Goal: Information Seeking & Learning: Learn about a topic

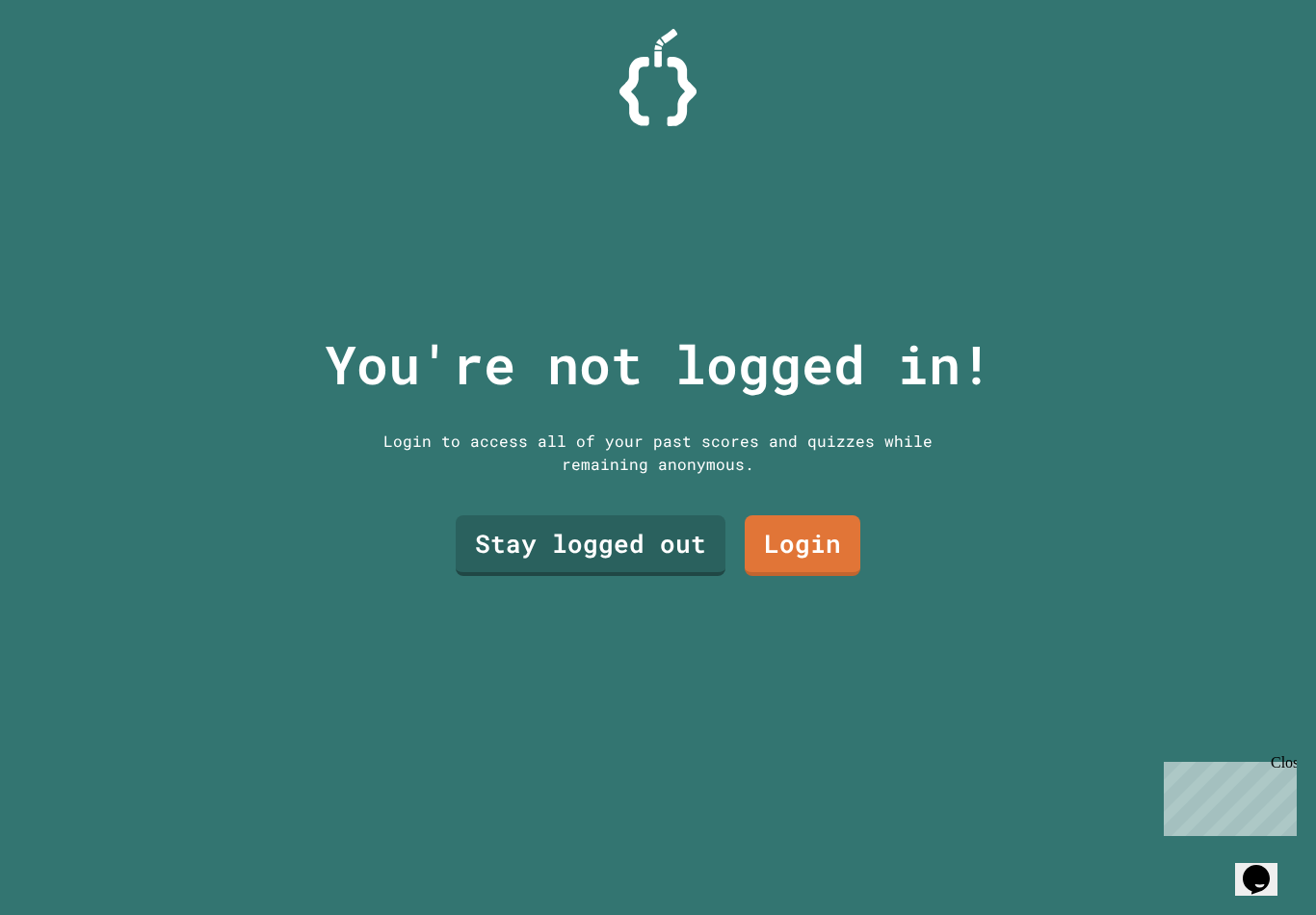
click at [795, 570] on link "Login" at bounding box center [803, 545] width 116 height 61
click at [676, 561] on link "Stay logged out" at bounding box center [591, 543] width 240 height 64
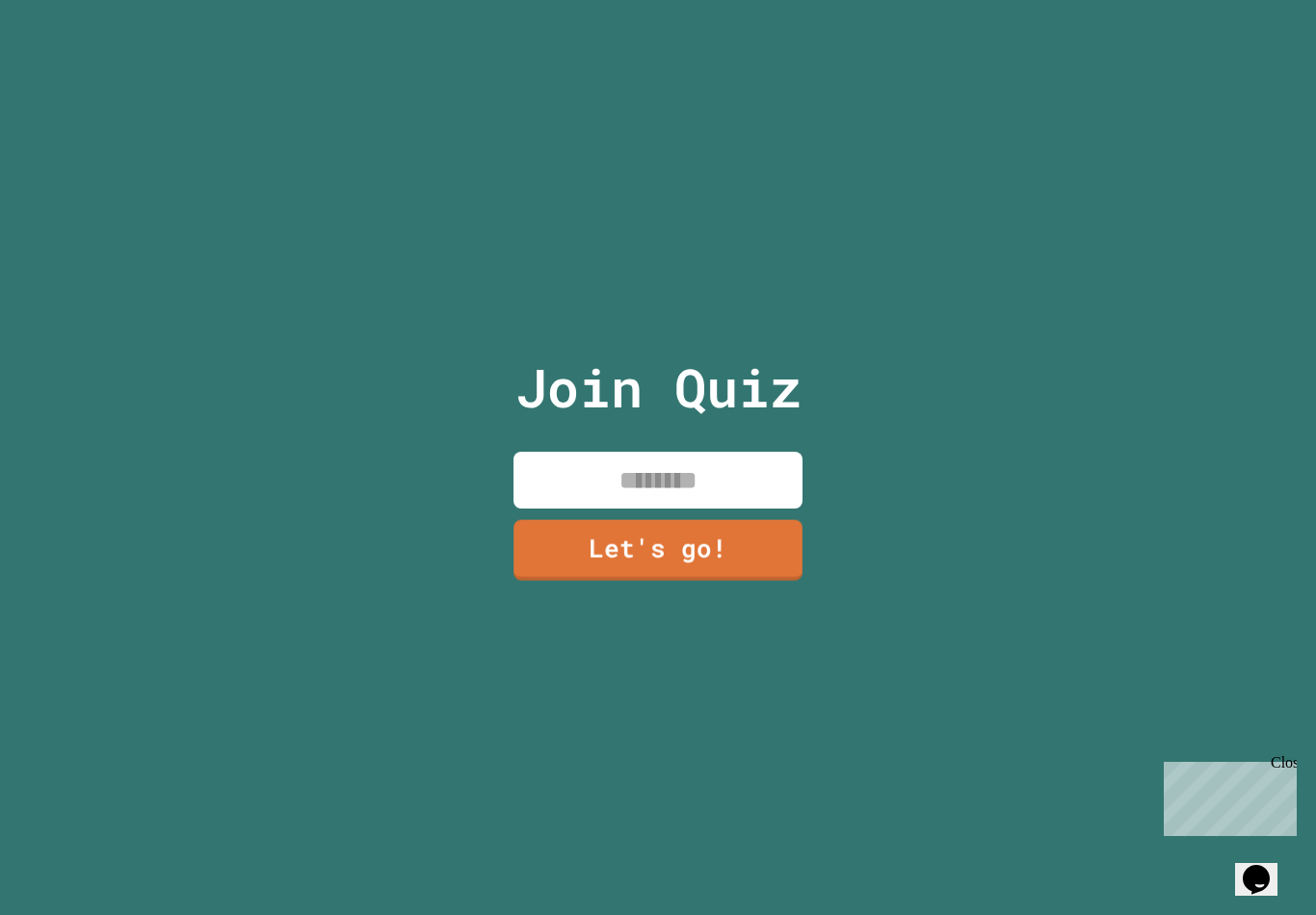
click at [669, 490] on input at bounding box center [658, 481] width 289 height 57
type input "*"
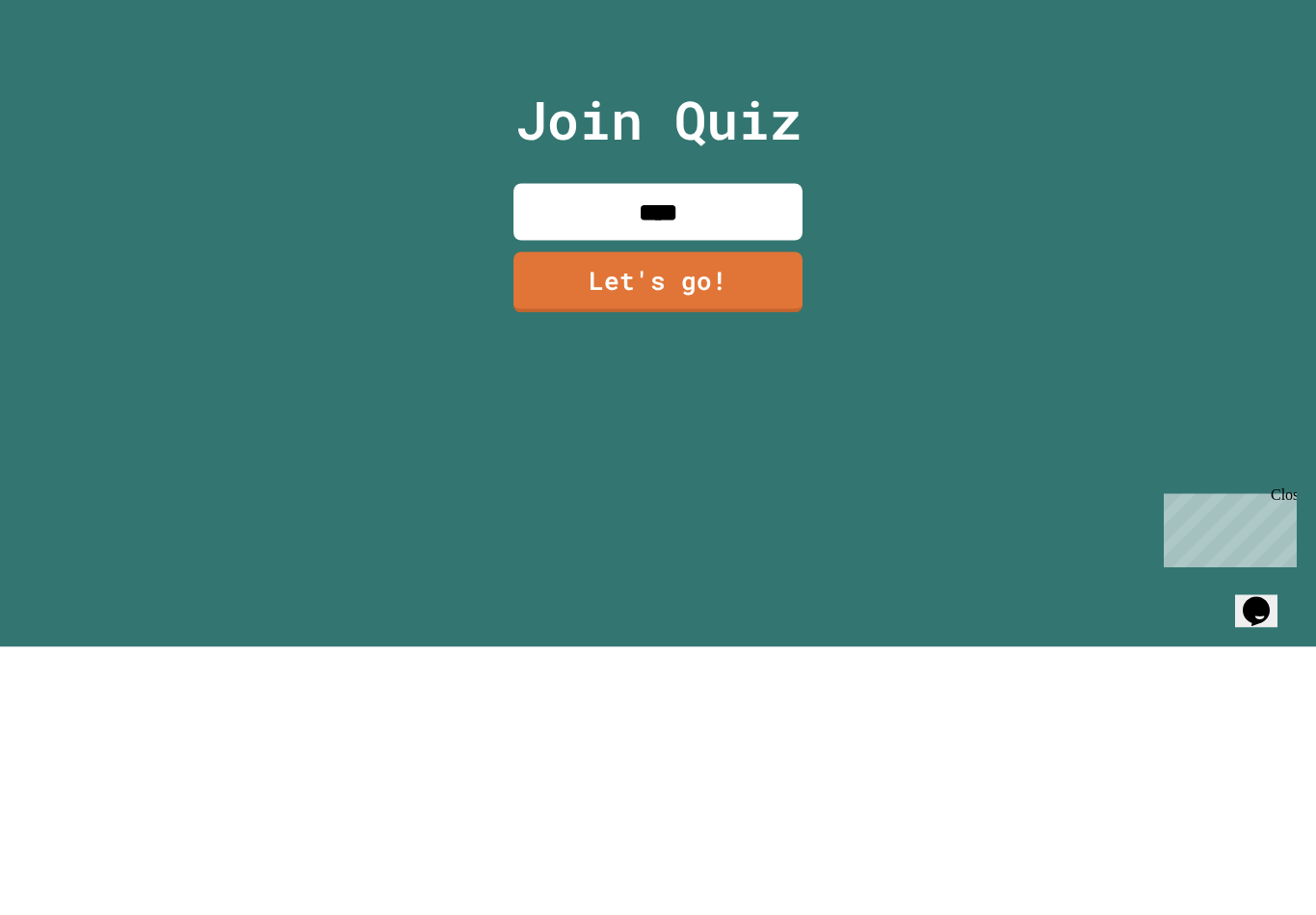
scroll to position [29, 0]
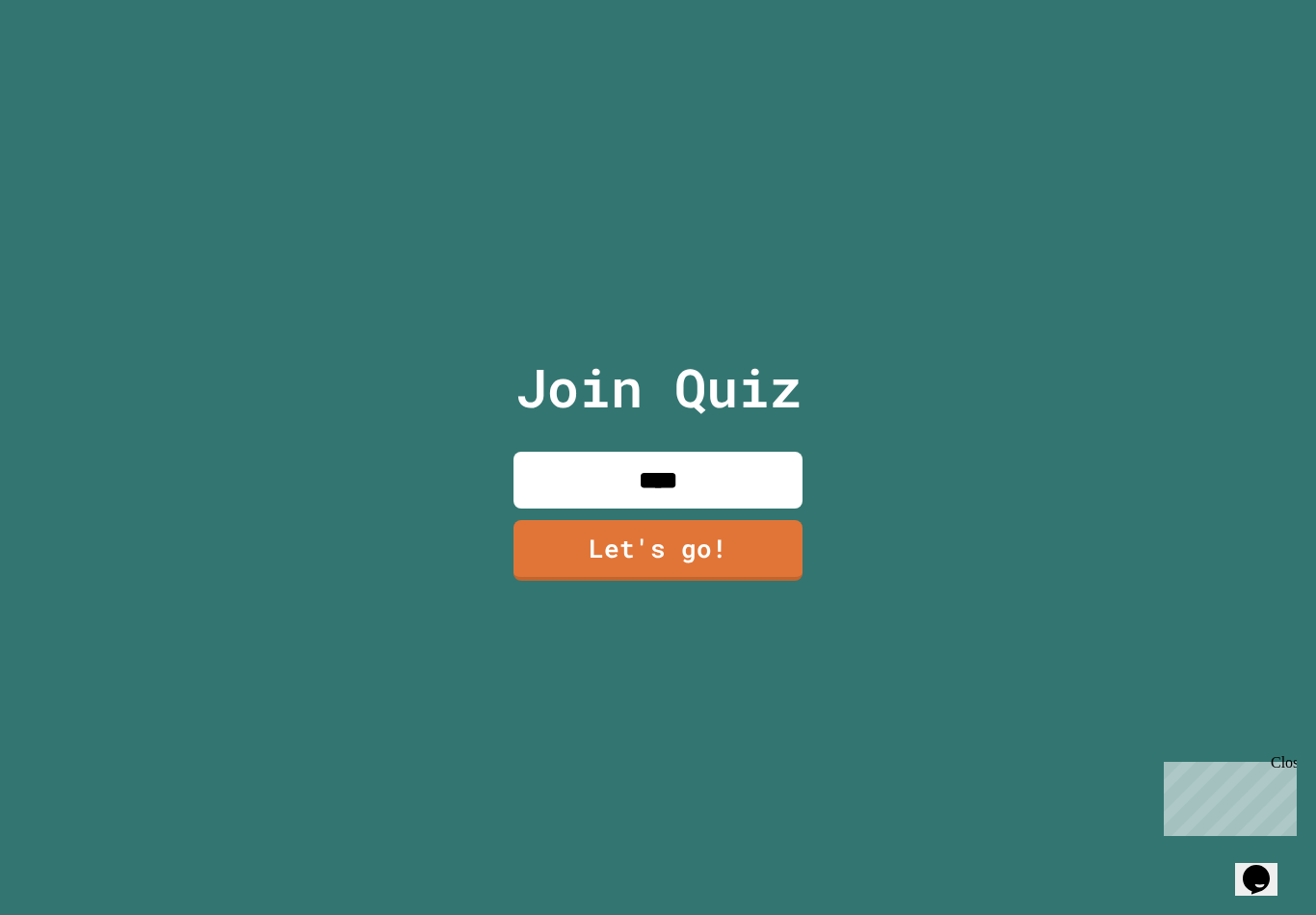
type input "****"
click at [722, 551] on link "Let's go!" at bounding box center [658, 550] width 289 height 61
click at [658, 0] on div at bounding box center [658, 0] width 0 height 0
click at [1271, 764] on div "Close" at bounding box center [1283, 766] width 25 height 25
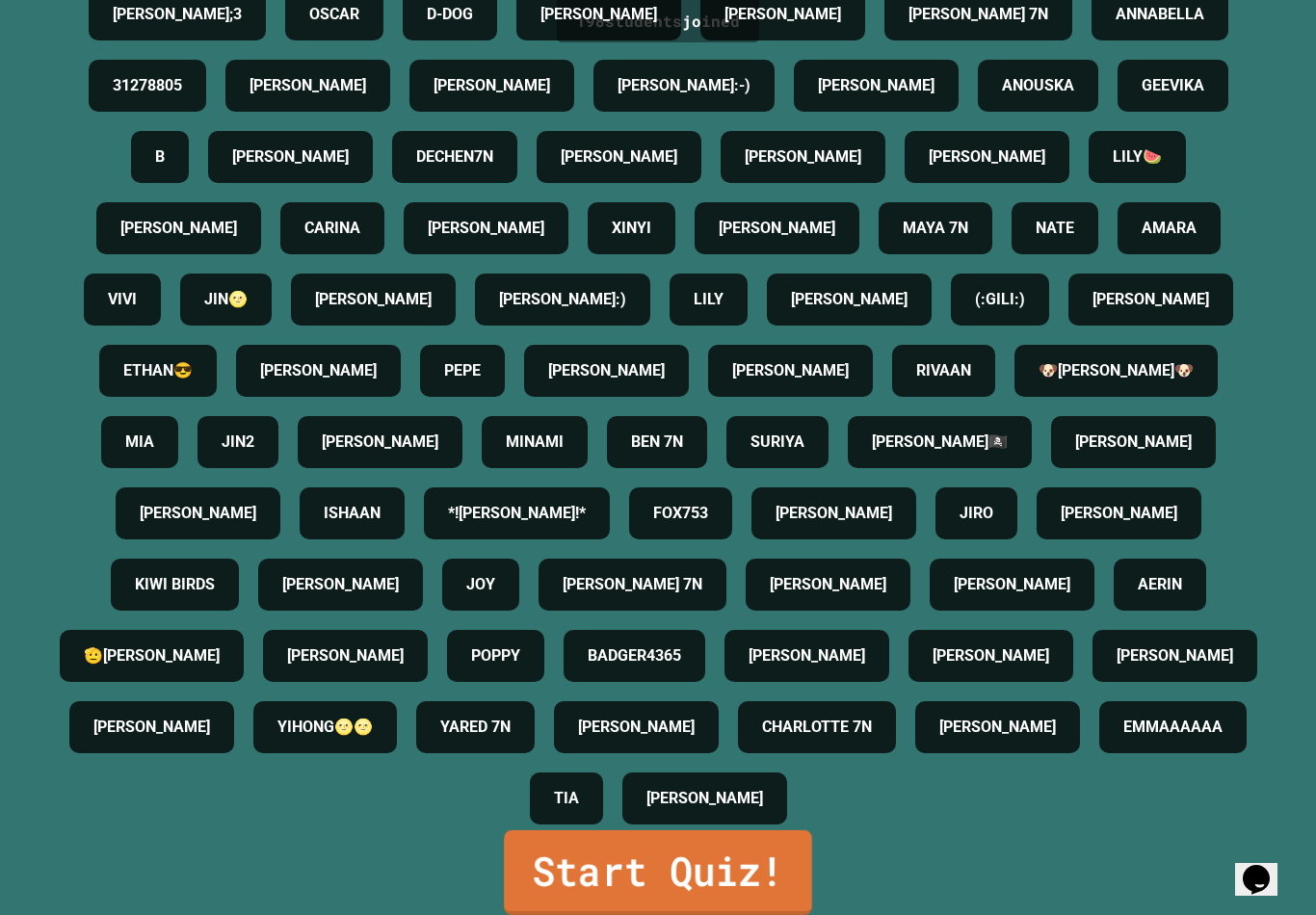
click at [736, 860] on link "Start Quiz!" at bounding box center [658, 873] width 309 height 85
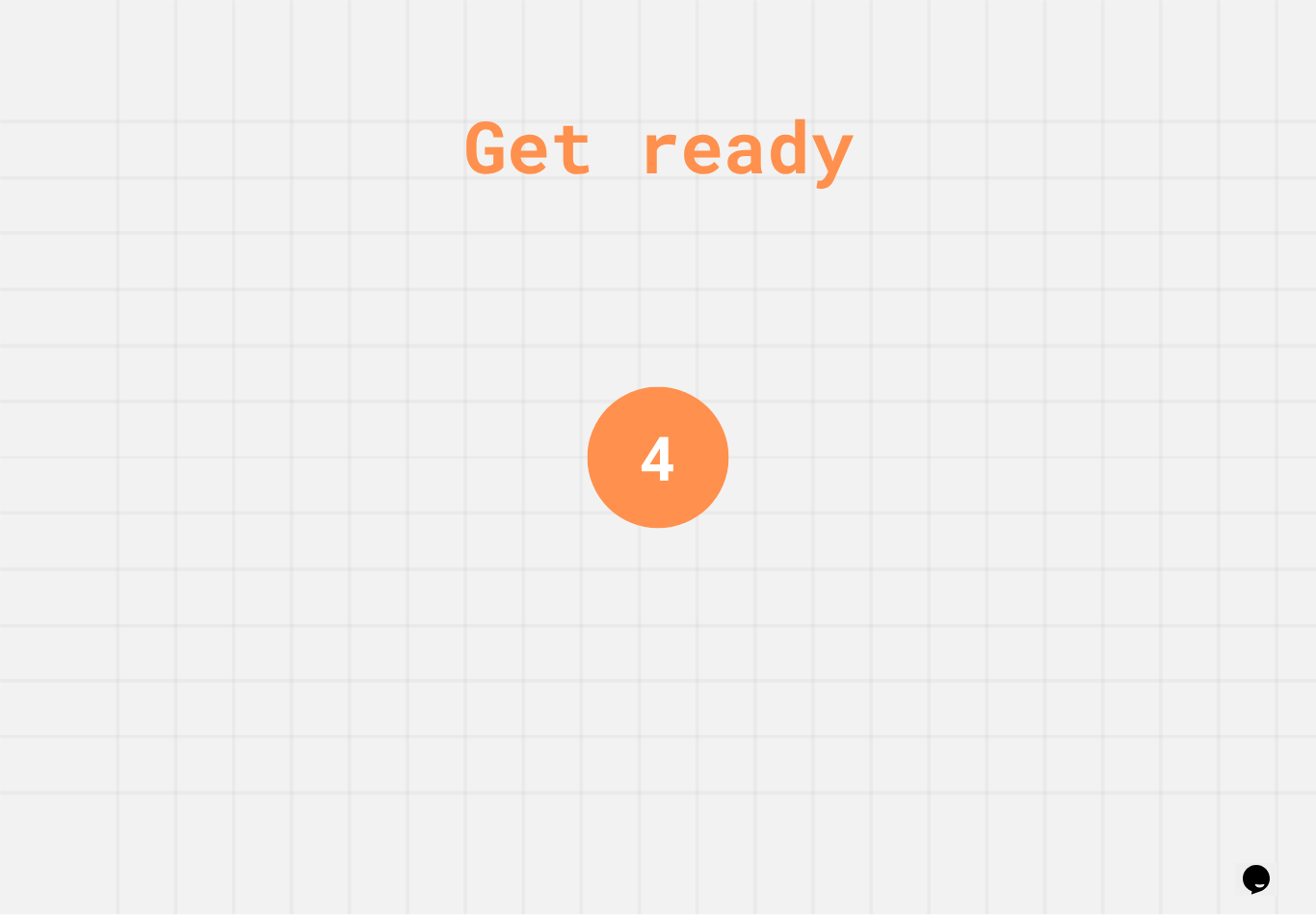
scroll to position [0, 0]
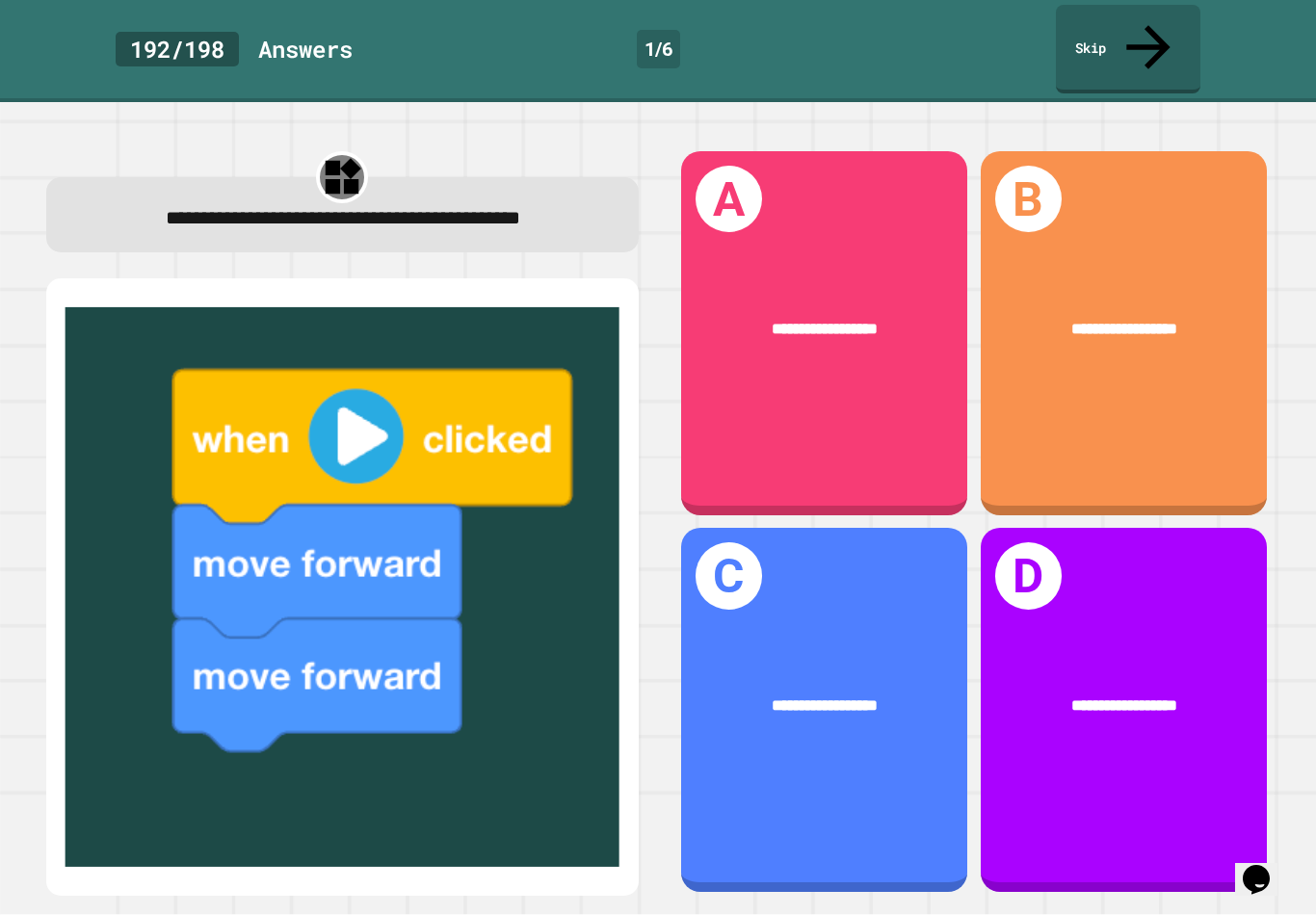
click at [863, 392] on div "**********" at bounding box center [824, 333] width 286 height 365
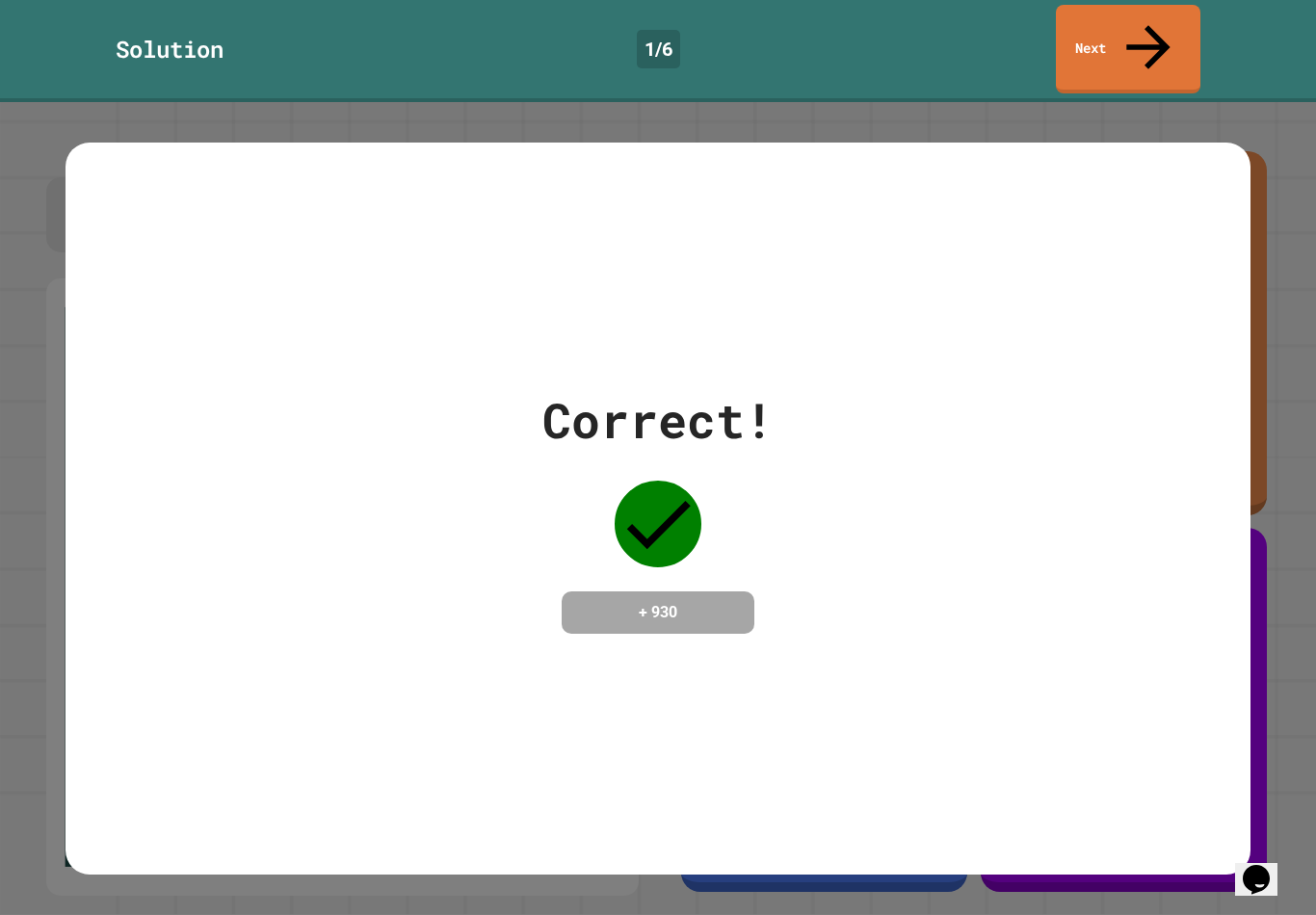
click at [1279, 696] on div "Correct! + 930" at bounding box center [658, 508] width 1316 height 813
click at [1177, 734] on div "Correct! + 930" at bounding box center [658, 508] width 1184 height 732
click at [1125, 766] on div "Correct! + 930" at bounding box center [658, 508] width 1184 height 732
click at [1065, 859] on div "Correct! + 930" at bounding box center [658, 508] width 1184 height 732
click at [133, 733] on div "Correct! + 930" at bounding box center [658, 508] width 1184 height 732
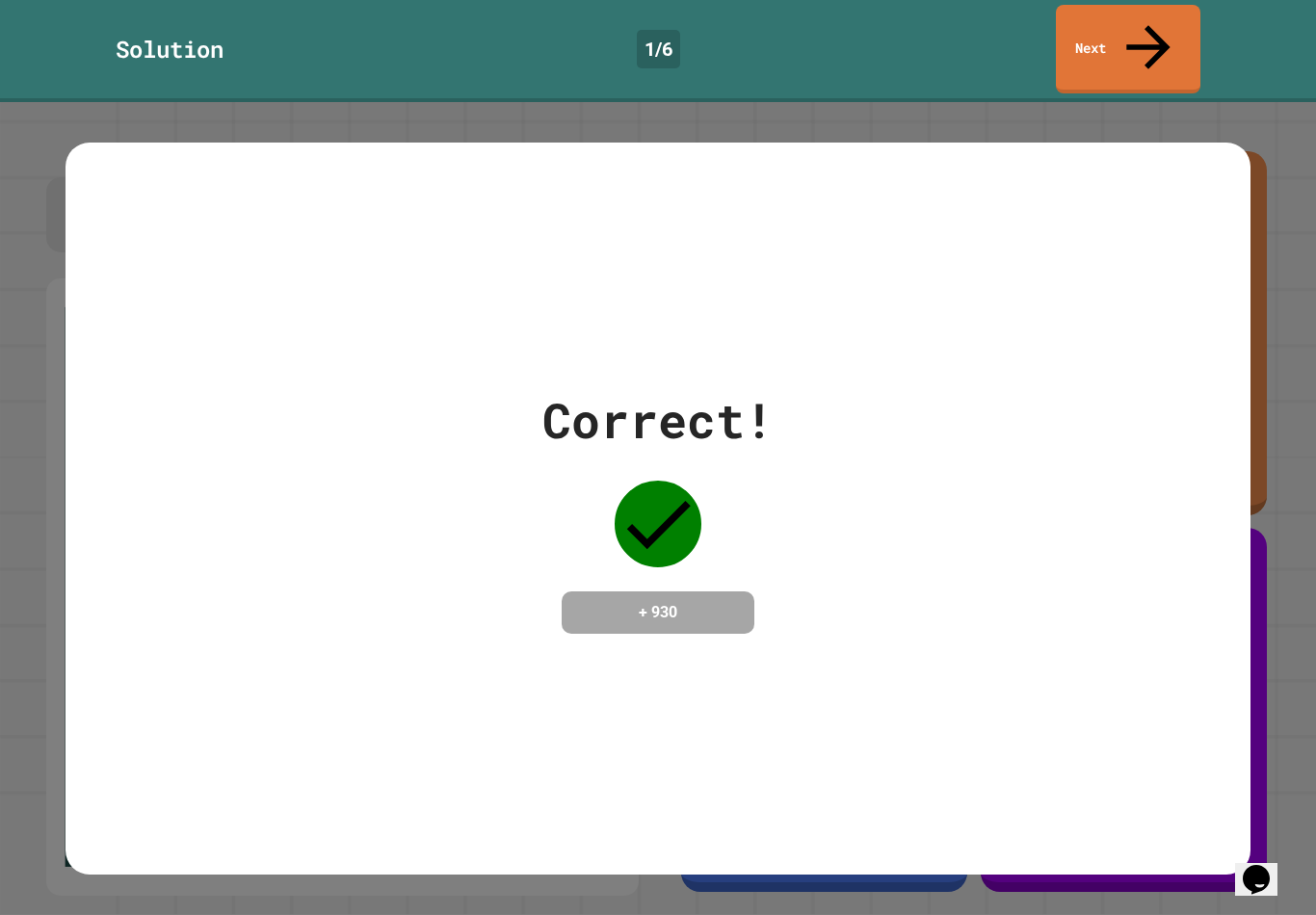
click at [1278, 745] on div "Correct! + 930" at bounding box center [658, 508] width 1316 height 813
click at [1287, 723] on div "Correct! + 930" at bounding box center [658, 508] width 1316 height 813
click at [149, 802] on div "Correct! + 930" at bounding box center [658, 508] width 1184 height 732
click at [620, 513] on icon at bounding box center [658, 524] width 86 height 86
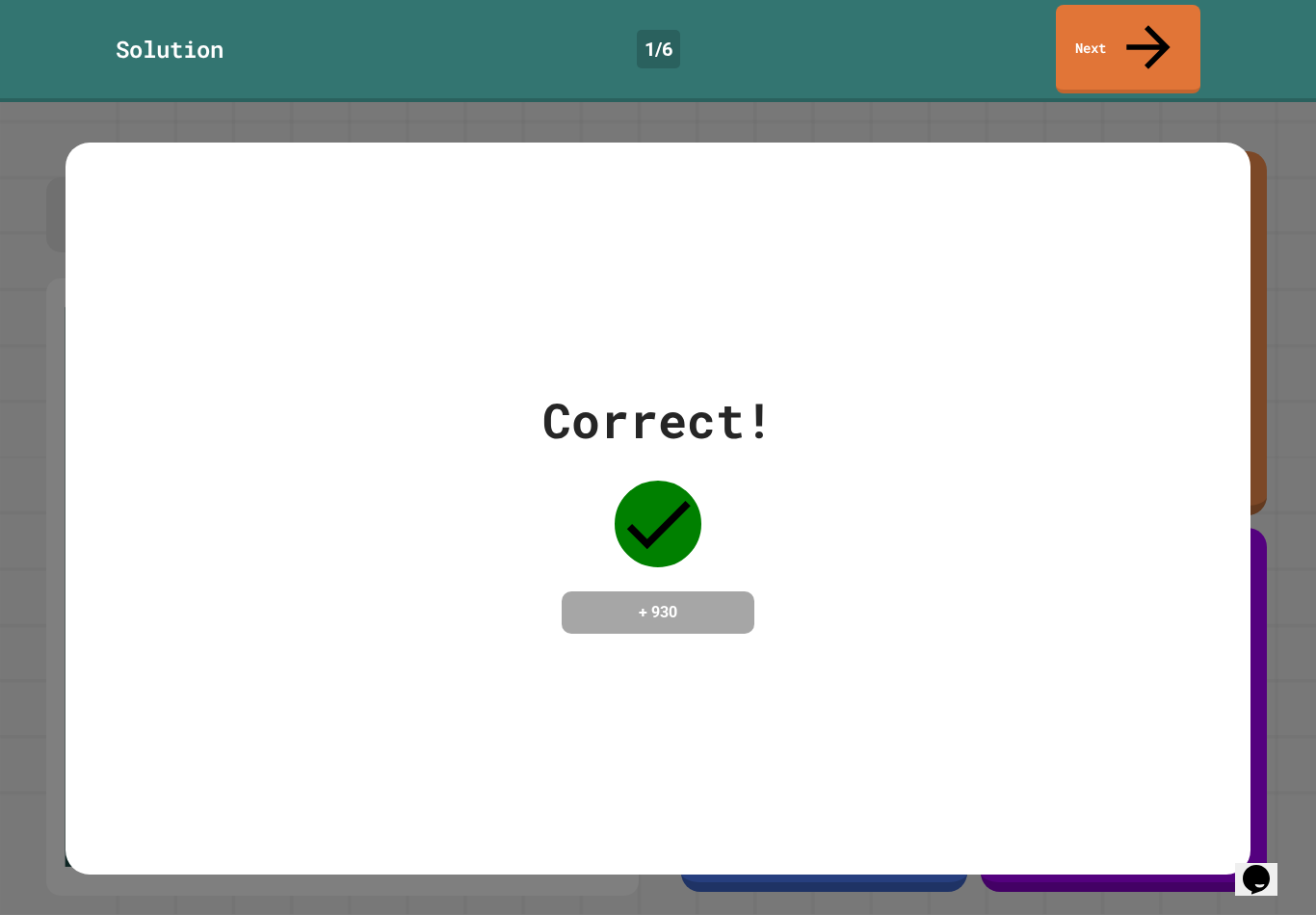
click at [674, 601] on h4 "+ 930" at bounding box center [658, 613] width 154 height 24
click at [1107, 813] on div "Correct! + 930" at bounding box center [658, 508] width 1184 height 732
click at [1107, 812] on div "Correct! + 930" at bounding box center [658, 508] width 1184 height 732
click at [1123, 781] on div "Correct! + 930" at bounding box center [658, 508] width 1184 height 732
click at [122, 740] on div "Correct! + 930" at bounding box center [658, 508] width 1184 height 732
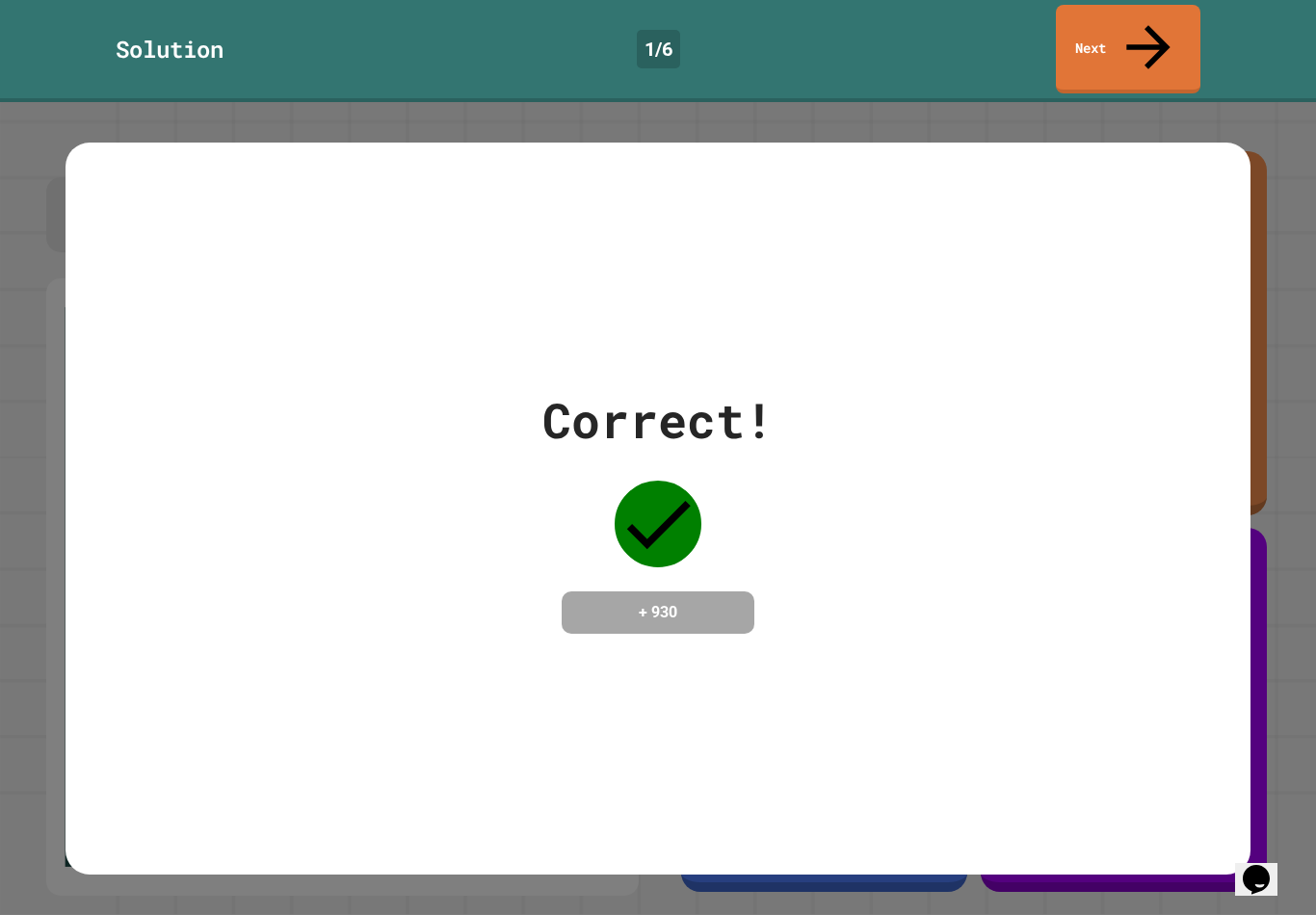
click at [116, 730] on div "Correct! + 930" at bounding box center [658, 508] width 1184 height 732
click at [101, 705] on div "Correct! + 930" at bounding box center [658, 508] width 1184 height 732
click at [1278, 733] on div "Correct! + 930" at bounding box center [658, 508] width 1316 height 813
click at [1277, 732] on div "Correct! + 930" at bounding box center [658, 508] width 1316 height 813
click at [95, 696] on div "Correct! + 930" at bounding box center [658, 508] width 1184 height 732
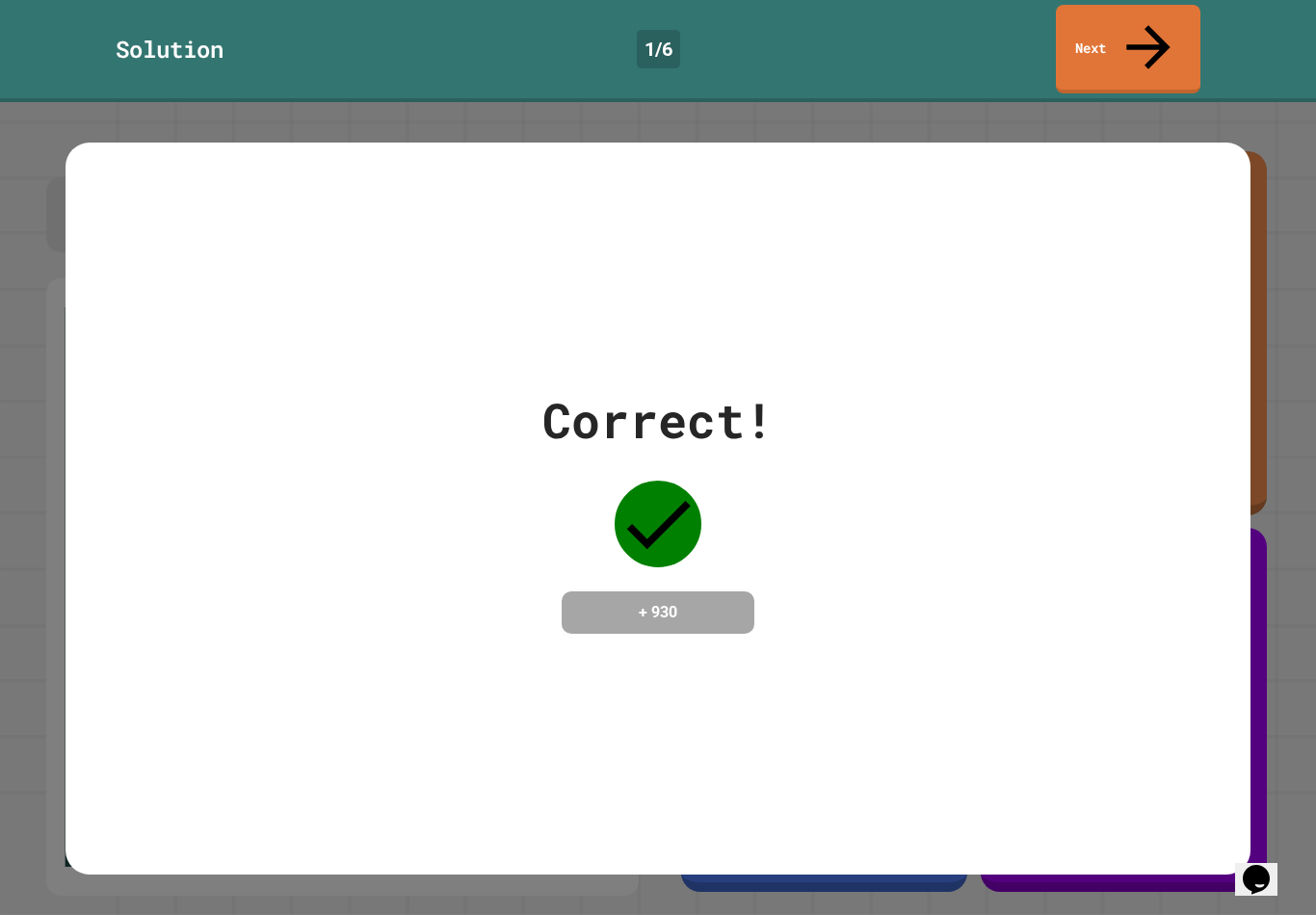
click at [78, 664] on div "Correct! + 930" at bounding box center [658, 508] width 1184 height 732
click at [1197, 775] on div "Correct! + 930" at bounding box center [658, 508] width 1184 height 732
click at [1172, 796] on div "Correct! + 930" at bounding box center [658, 508] width 1184 height 732
click at [1165, 796] on div "Correct! + 930" at bounding box center [658, 508] width 1184 height 732
click at [1105, 795] on div "Correct! + 930" at bounding box center [658, 508] width 1184 height 732
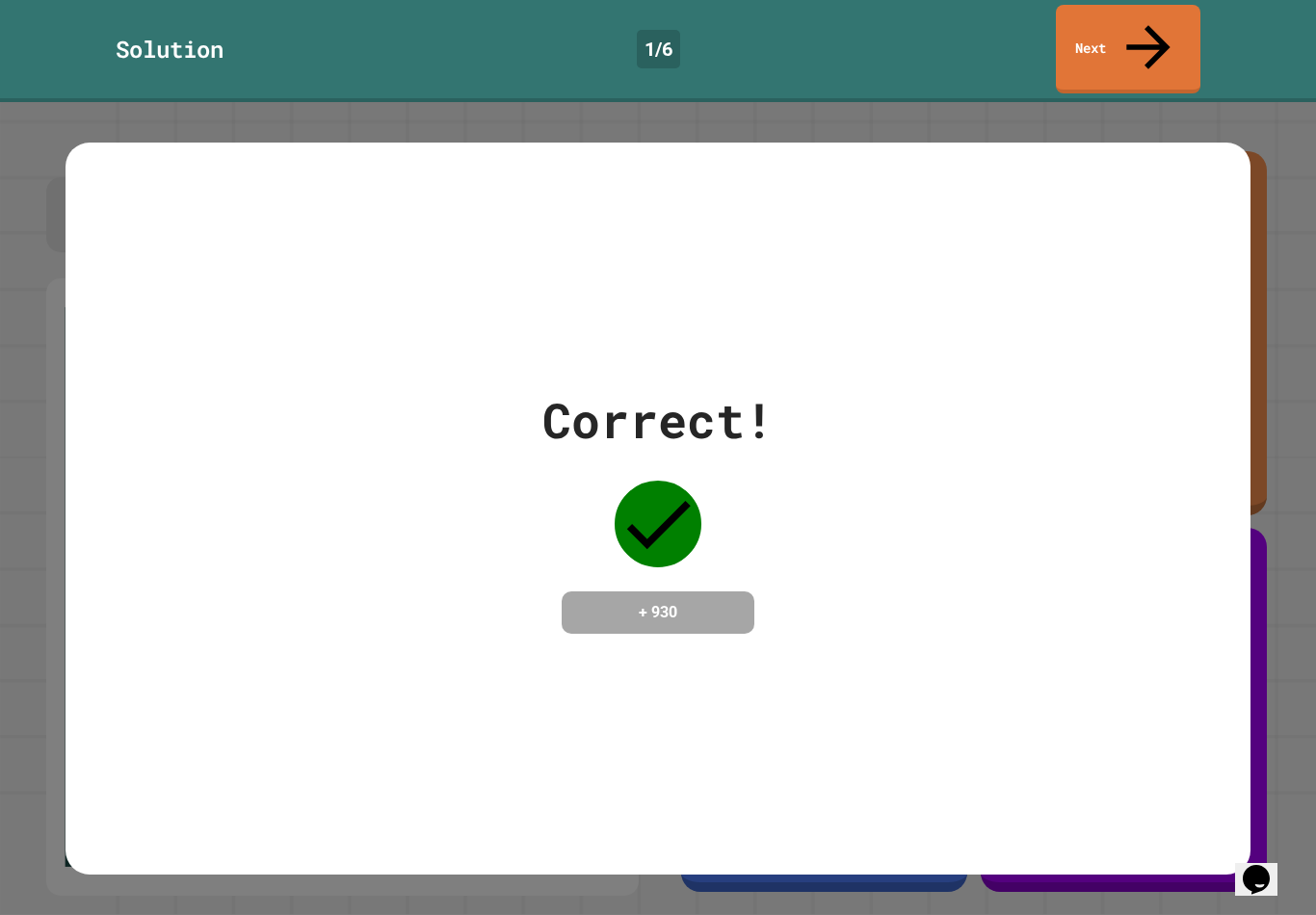
click at [113, 617] on div "Correct! + 930" at bounding box center [658, 508] width 1184 height 732
click at [1082, 821] on div "Correct! + 930" at bounding box center [658, 508] width 1184 height 732
click at [1084, 820] on div "Correct! + 930" at bounding box center [658, 508] width 1184 height 732
click at [153, 658] on div "Correct! + 930" at bounding box center [658, 508] width 1184 height 732
click at [1133, 12] on link "Next" at bounding box center [1127, 49] width 144 height 88
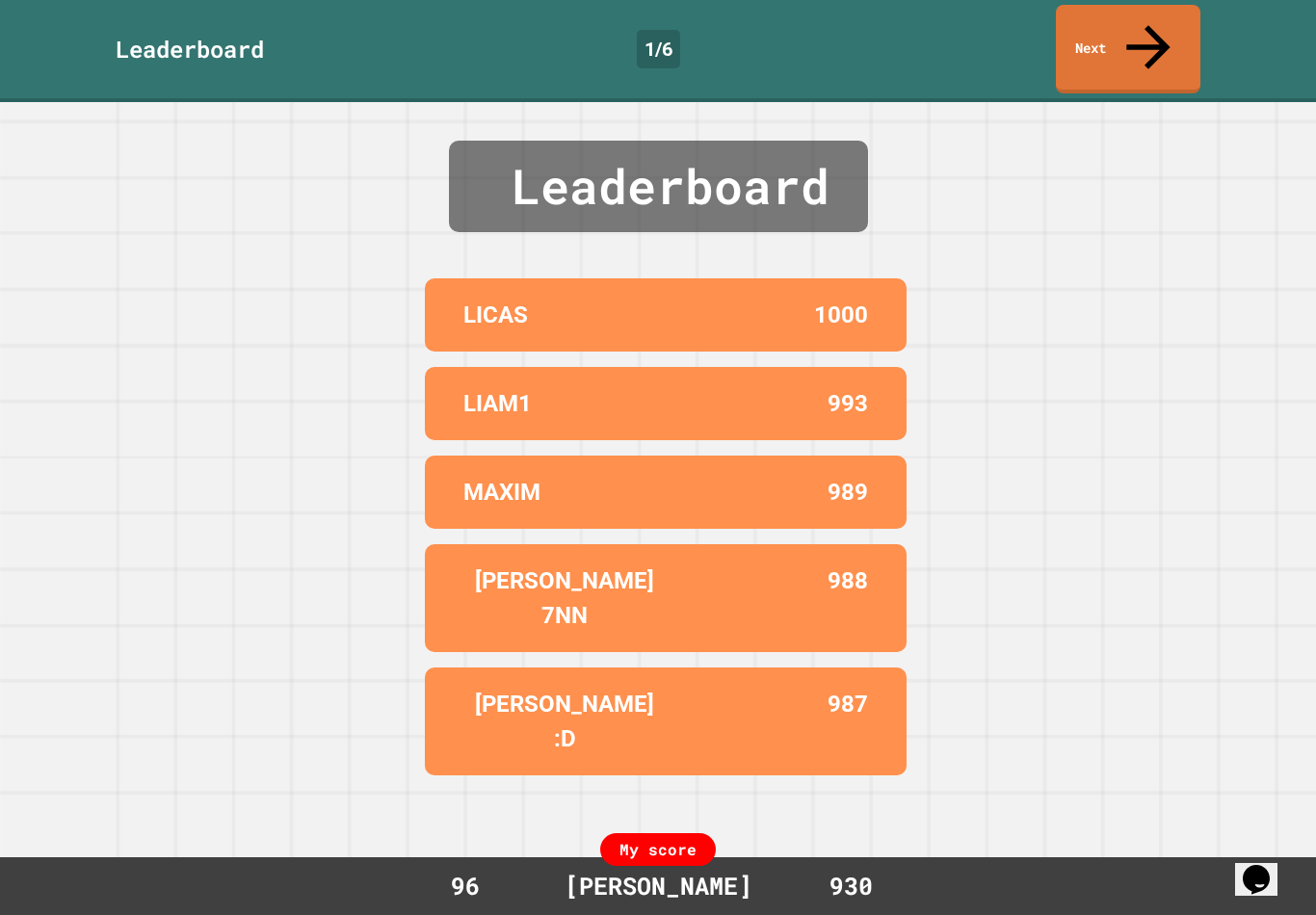
click at [1130, 28] on link "Next" at bounding box center [1127, 49] width 144 height 88
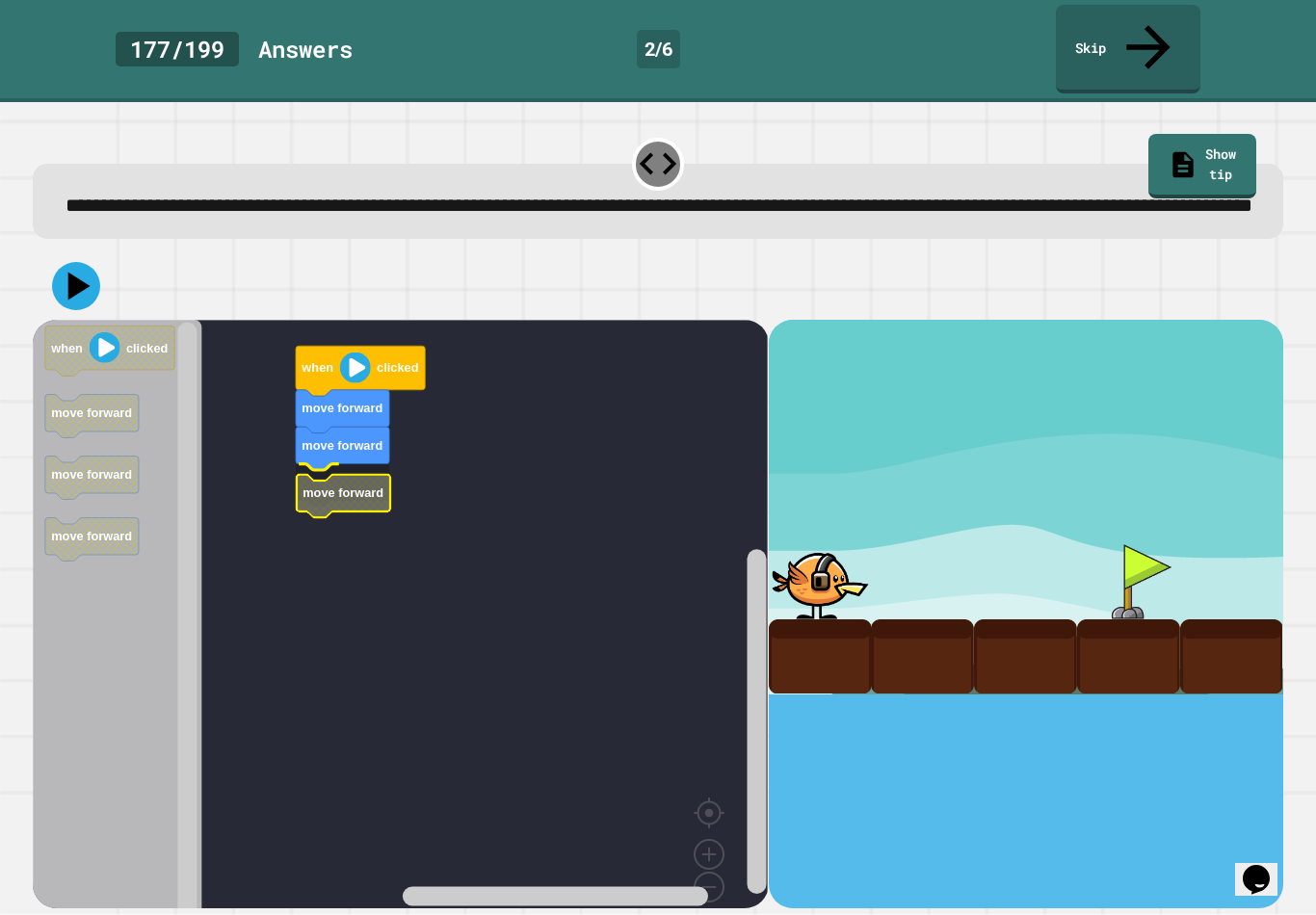
click at [331, 486] on text "move forward" at bounding box center [343, 492] width 81 height 15
click at [76, 280] on icon at bounding box center [80, 285] width 23 height 28
click at [368, 366] on image "Blockly Workspace" at bounding box center [355, 368] width 30 height 30
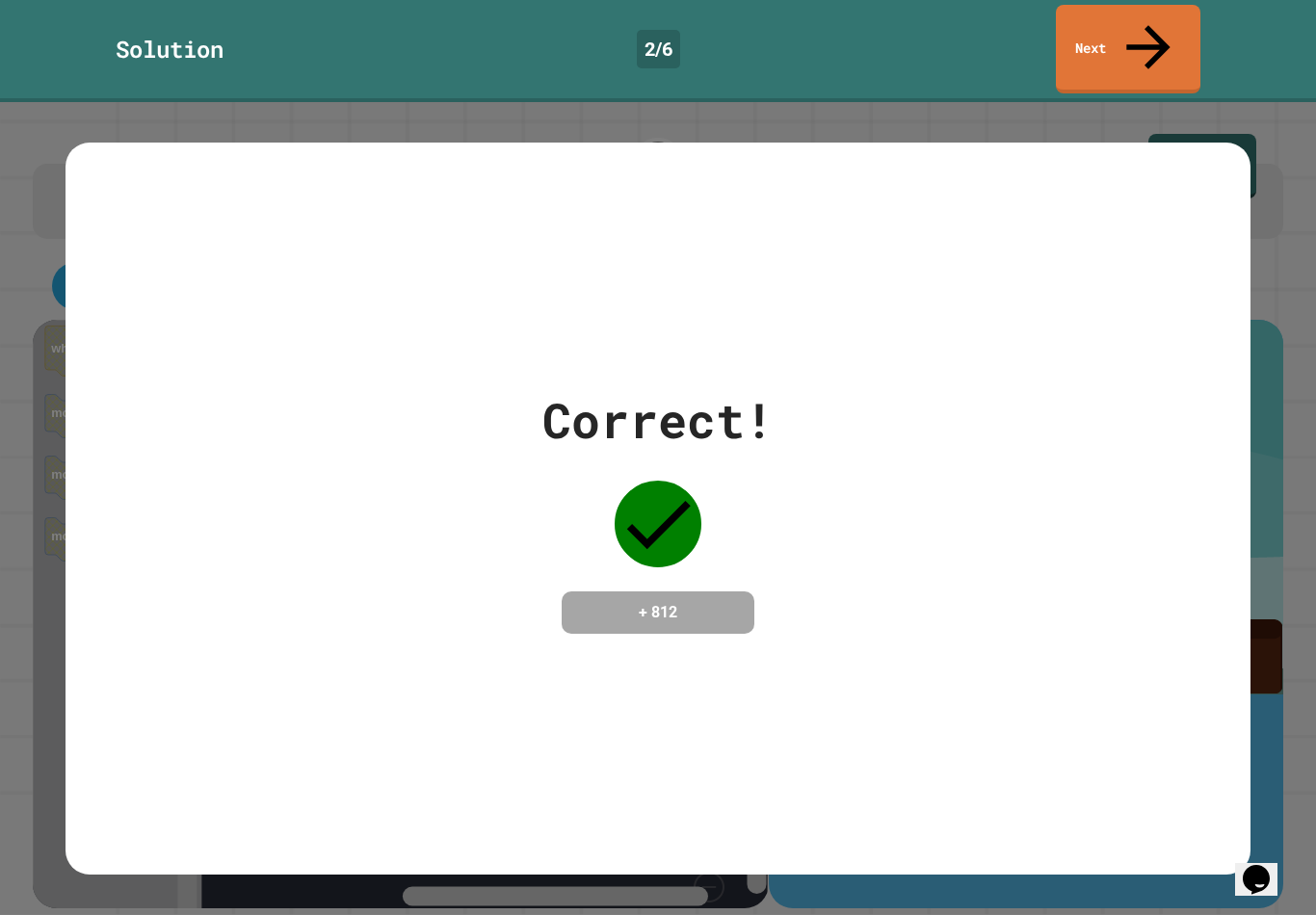
click at [351, 556] on div "Correct! + 812" at bounding box center [658, 509] width 1184 height 250
click at [1132, 31] on link "Next" at bounding box center [1127, 49] width 144 height 88
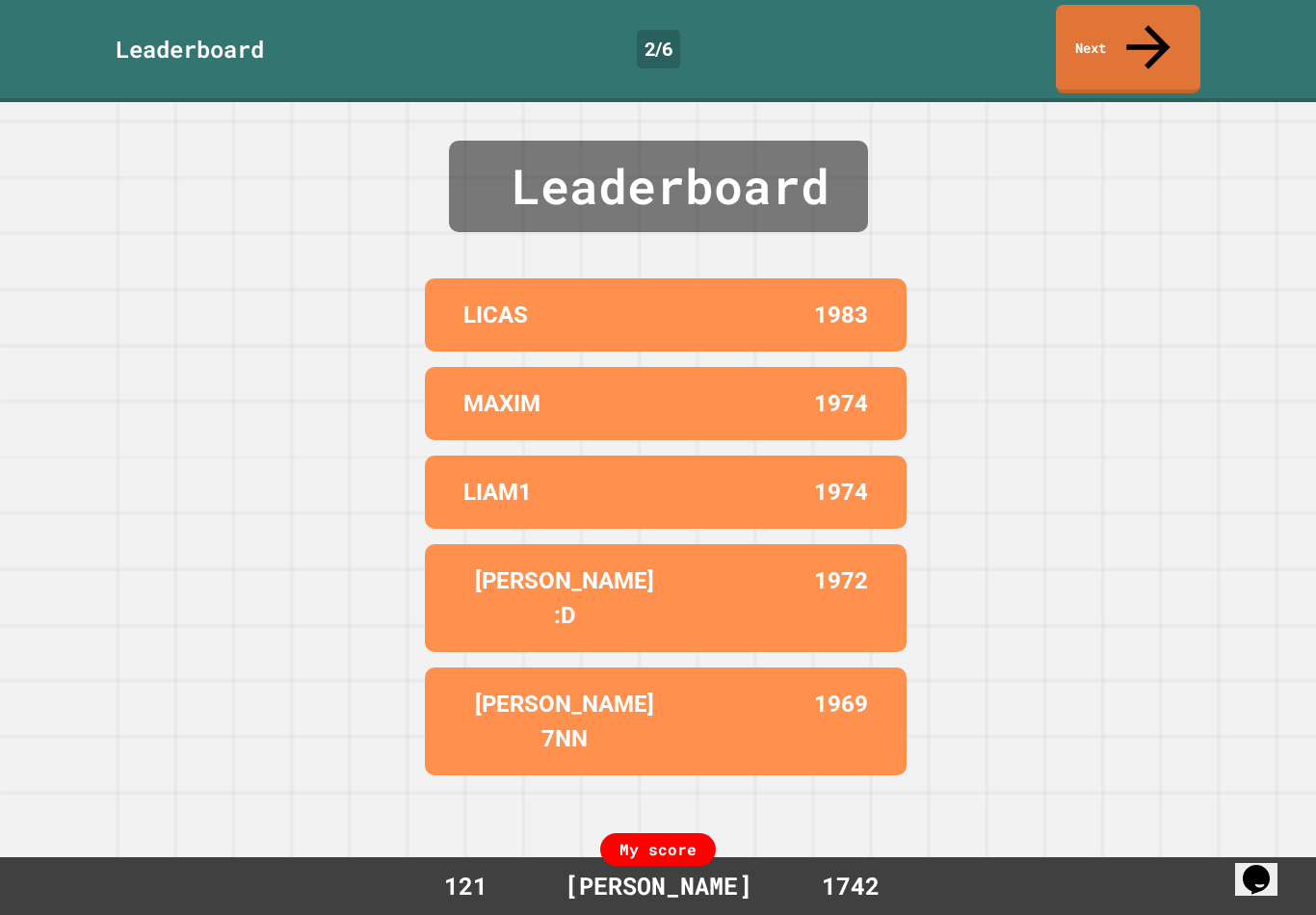
click at [1148, 35] on link "Next" at bounding box center [1127, 49] width 144 height 88
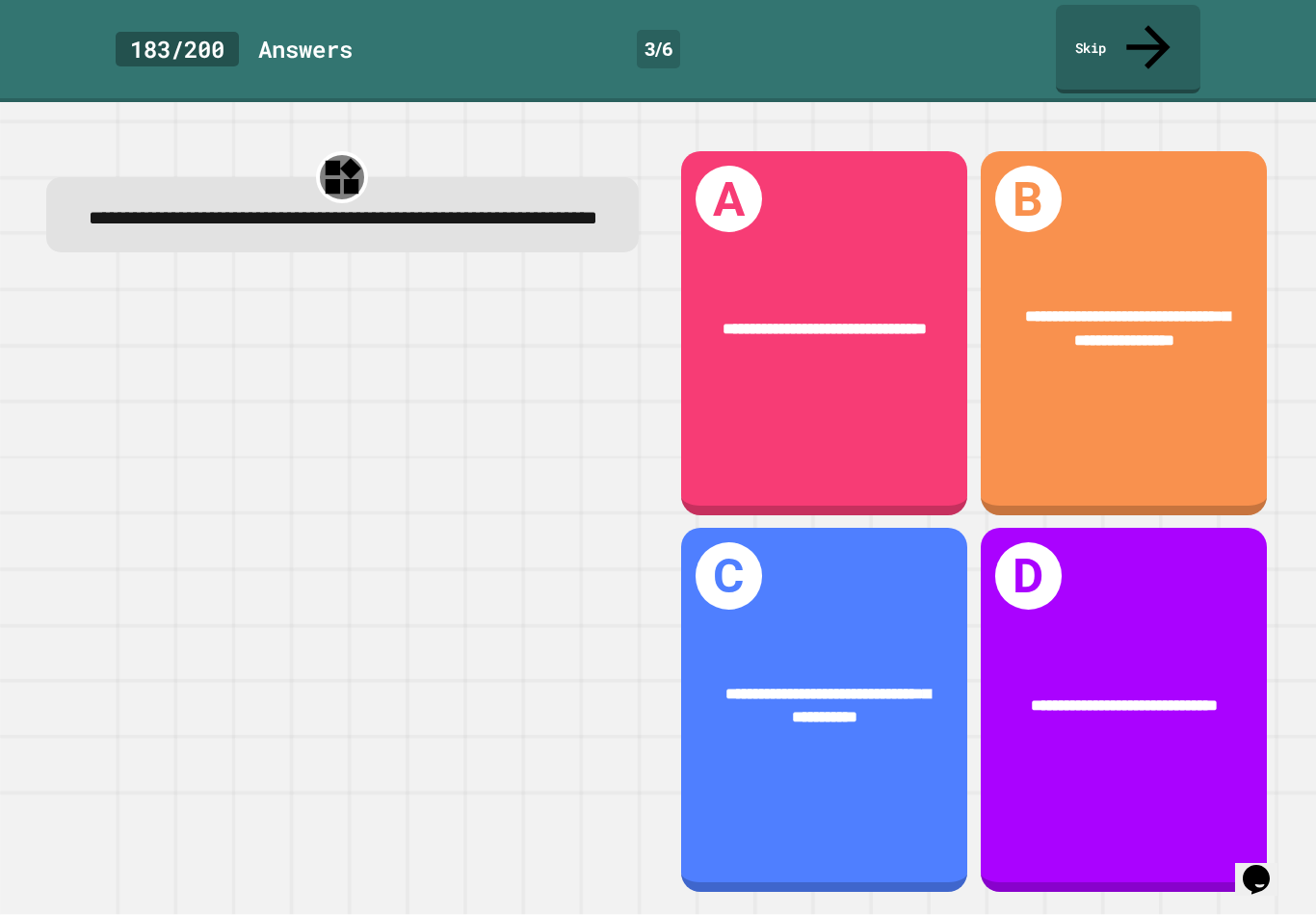
click at [1205, 405] on div "**********" at bounding box center [1123, 333] width 286 height 365
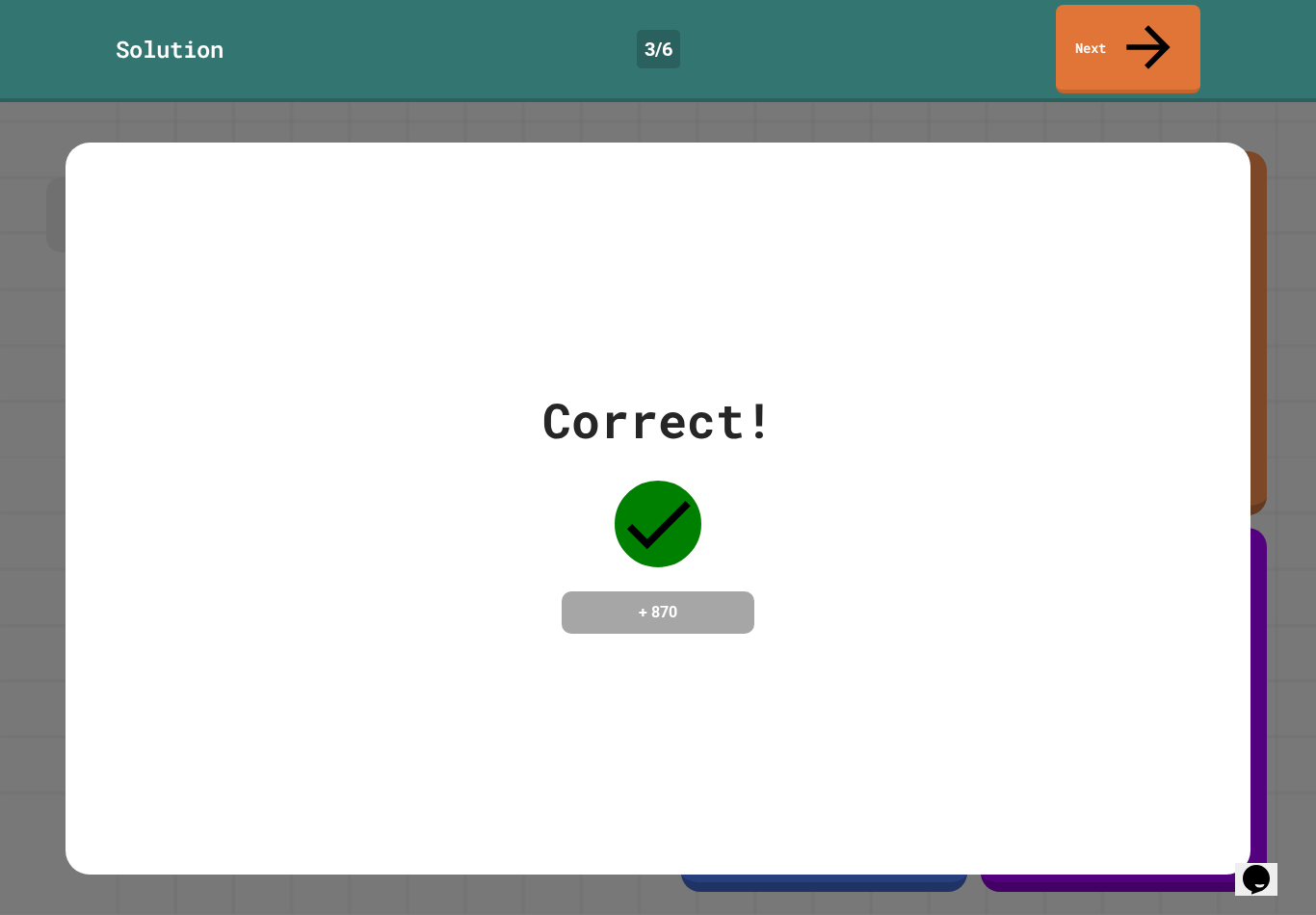
click at [1129, 39] on link "Next" at bounding box center [1127, 49] width 144 height 88
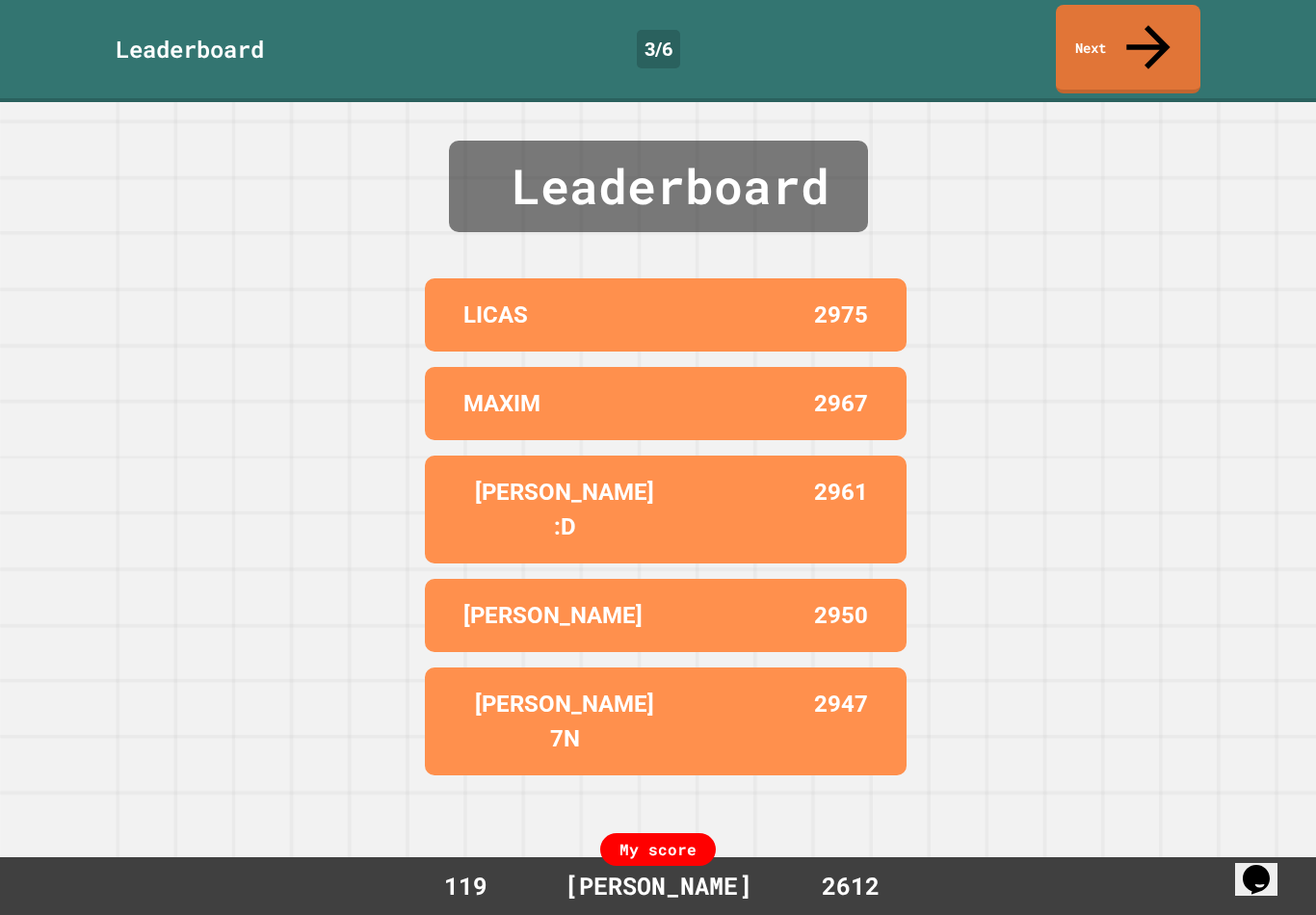
click at [1142, 35] on link "Next" at bounding box center [1127, 49] width 144 height 88
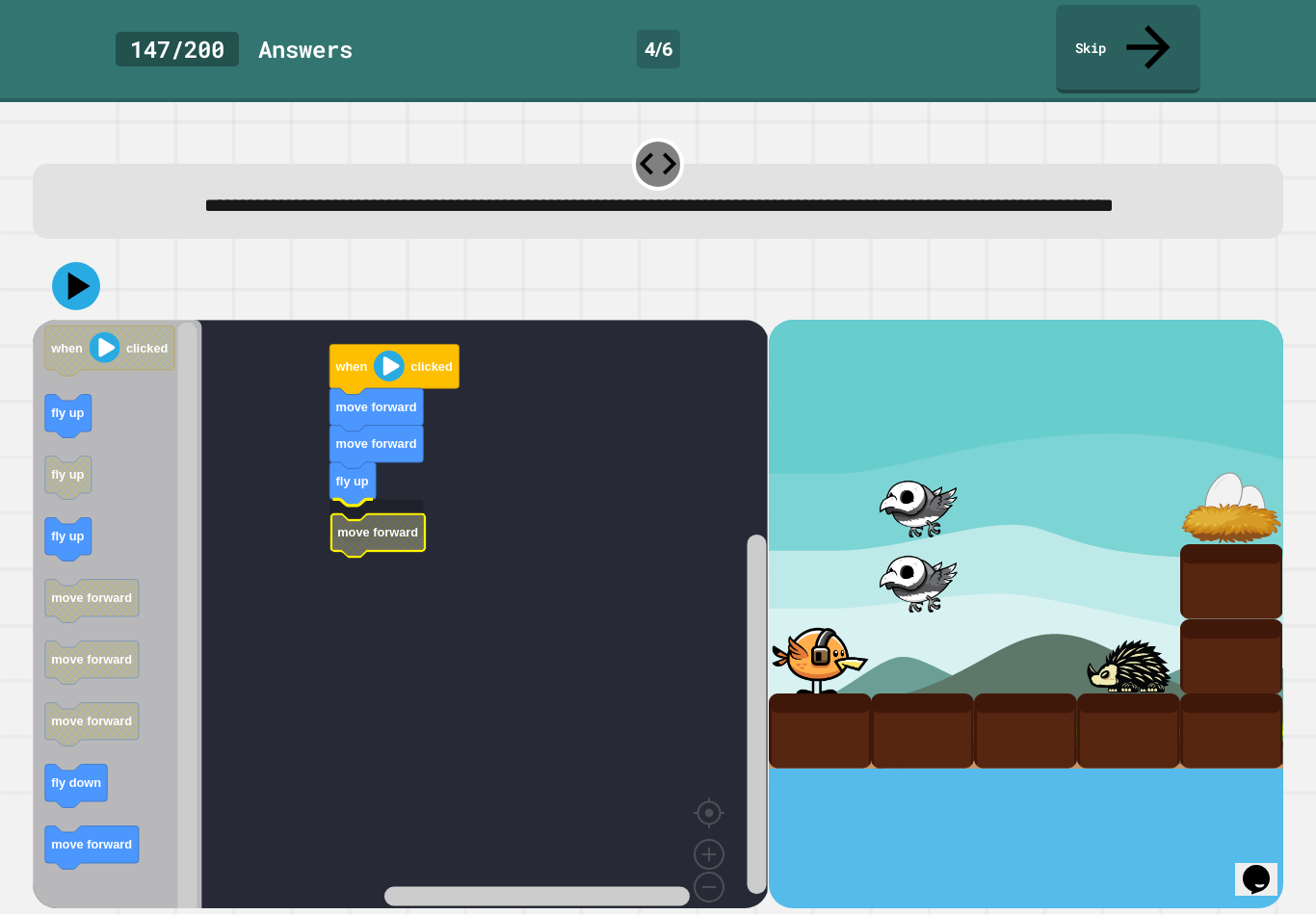
click at [372, 525] on text "move forward" at bounding box center [377, 532] width 81 height 15
click at [342, 566] on rect "Blockly Workspace" at bounding box center [400, 632] width 735 height 626
click at [86, 262] on button at bounding box center [76, 286] width 48 height 48
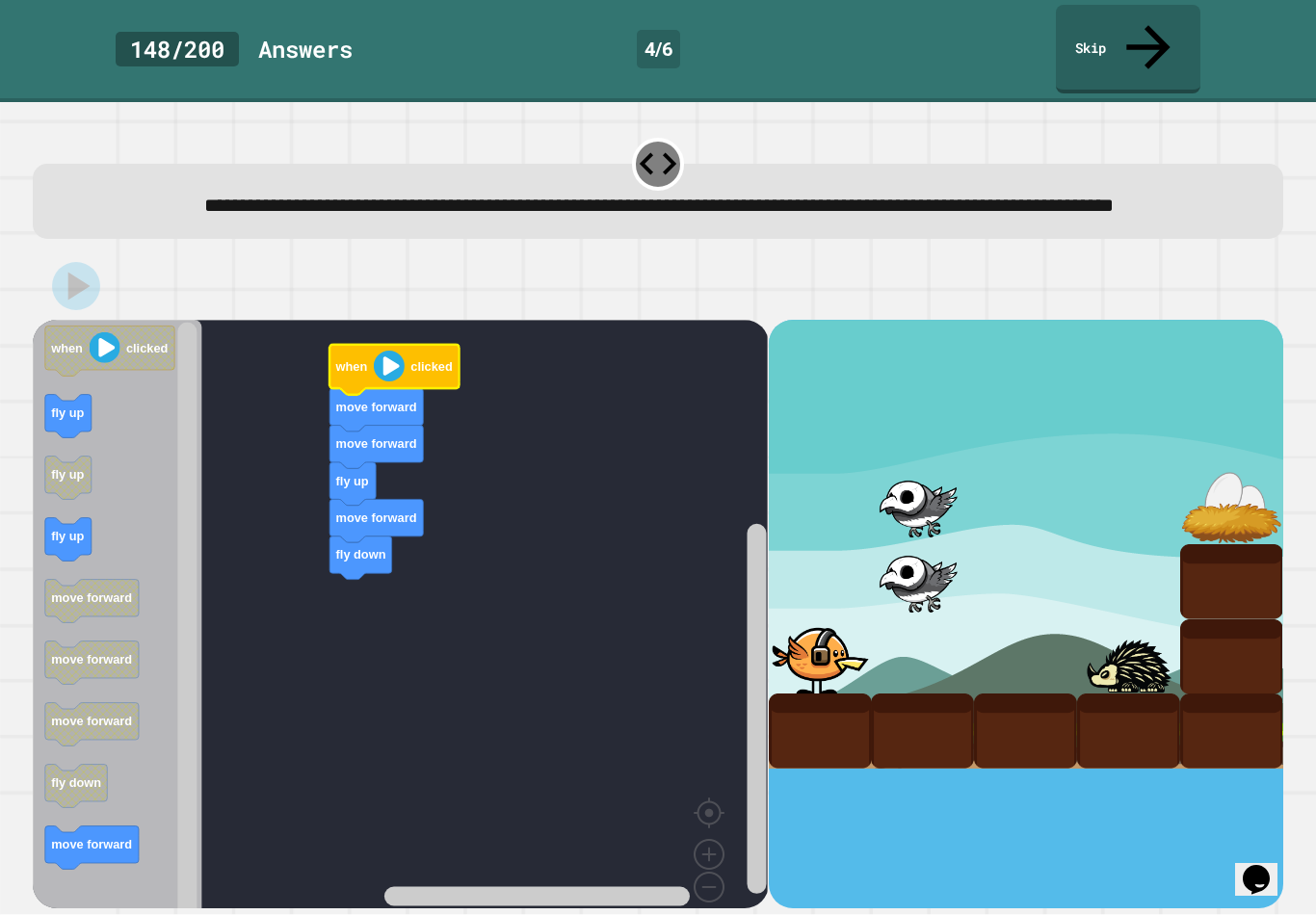
click at [357, 360] on text "when" at bounding box center [351, 367] width 32 height 15
click at [396, 364] on image "Blockly Workspace" at bounding box center [388, 366] width 30 height 30
click at [397, 362] on image "Blockly Workspace" at bounding box center [388, 366] width 30 height 30
click at [400, 365] on image "Blockly Workspace" at bounding box center [388, 366] width 30 height 30
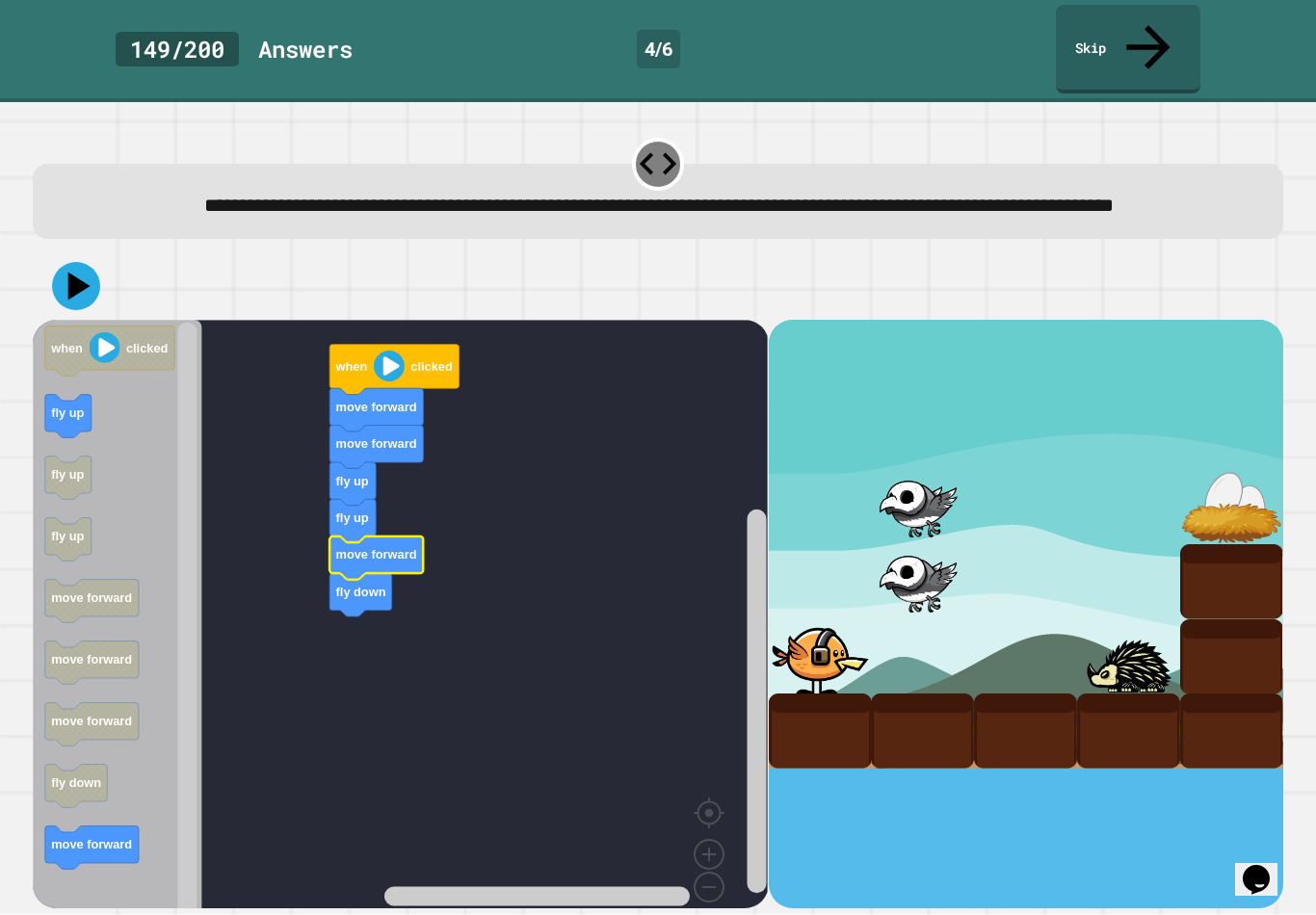
click at [58, 267] on icon at bounding box center [76, 286] width 48 height 48
click at [392, 369] on image "Blockly Workspace" at bounding box center [388, 366] width 30 height 30
click at [381, 371] on image "Blockly Workspace" at bounding box center [388, 366] width 30 height 30
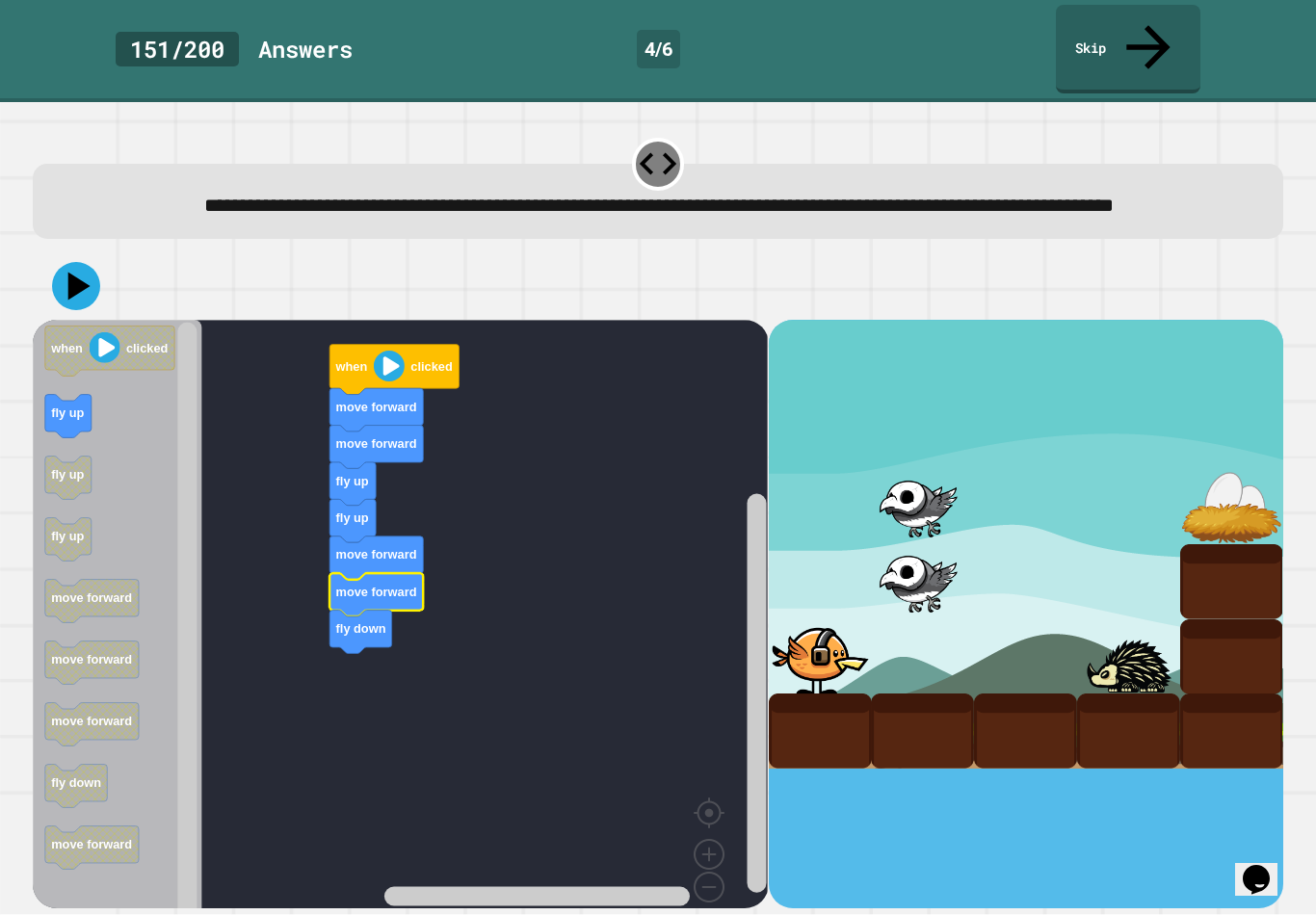
click at [67, 272] on icon at bounding box center [76, 286] width 48 height 48
click at [427, 373] on icon "Blockly Workspace" at bounding box center [393, 370] width 129 height 50
click at [389, 364] on image "Blockly Workspace" at bounding box center [388, 366] width 30 height 30
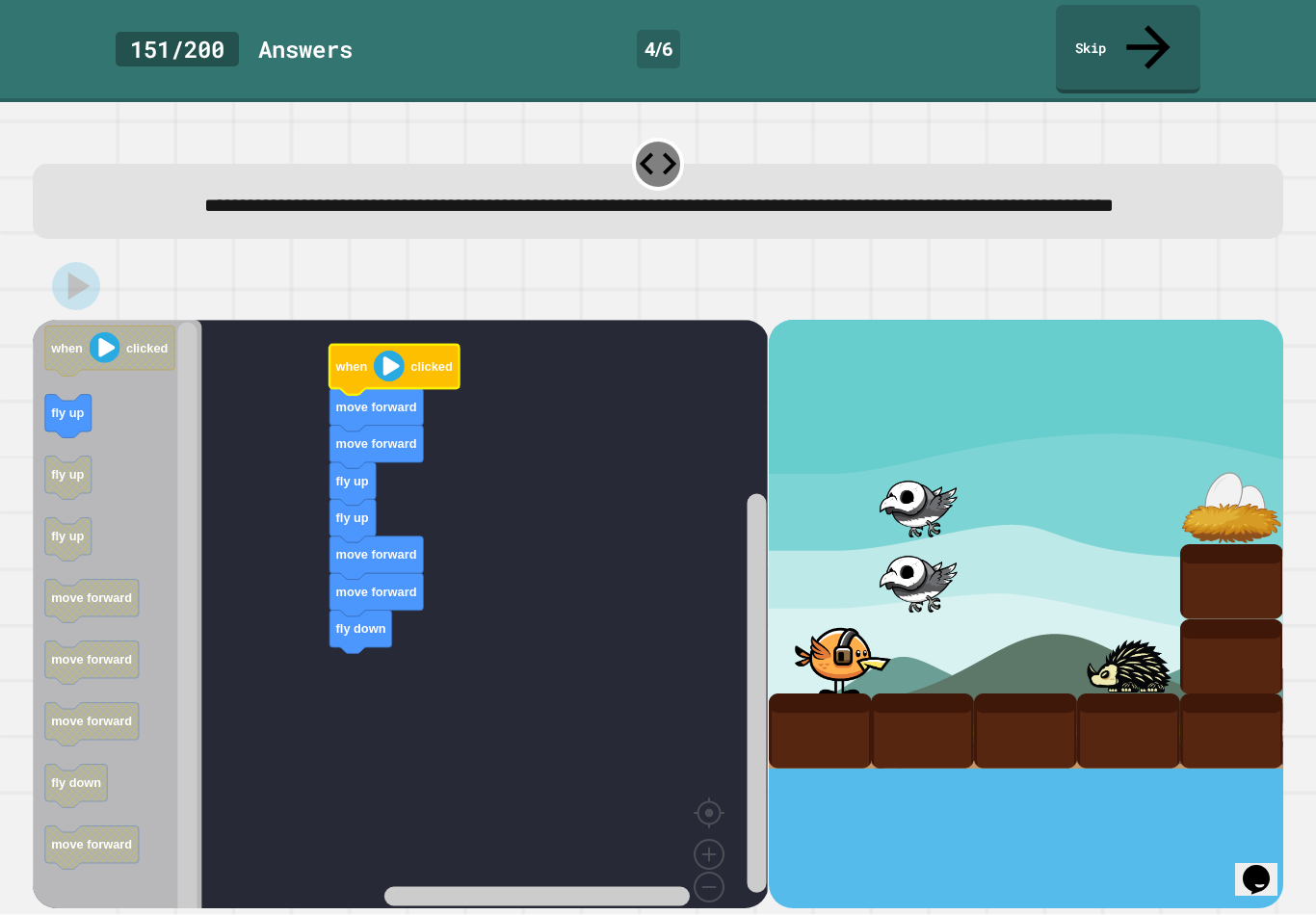
click at [395, 367] on image "Blockly Workspace" at bounding box center [388, 366] width 30 height 30
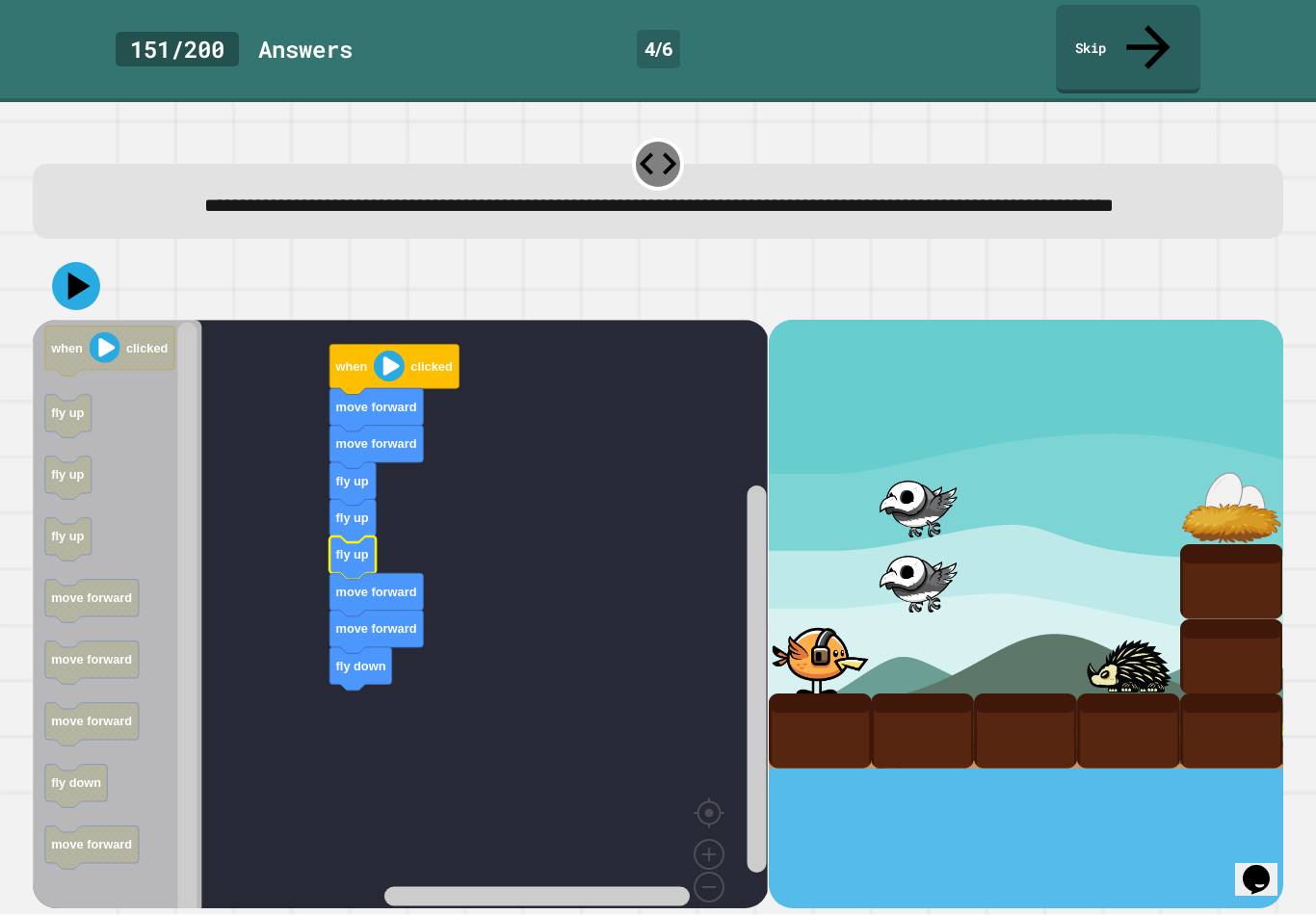
click at [82, 282] on icon at bounding box center [80, 285] width 23 height 28
click at [434, 360] on text "clicked" at bounding box center [431, 367] width 41 height 15
click at [402, 374] on icon "Blockly Workspace" at bounding box center [393, 370] width 129 height 50
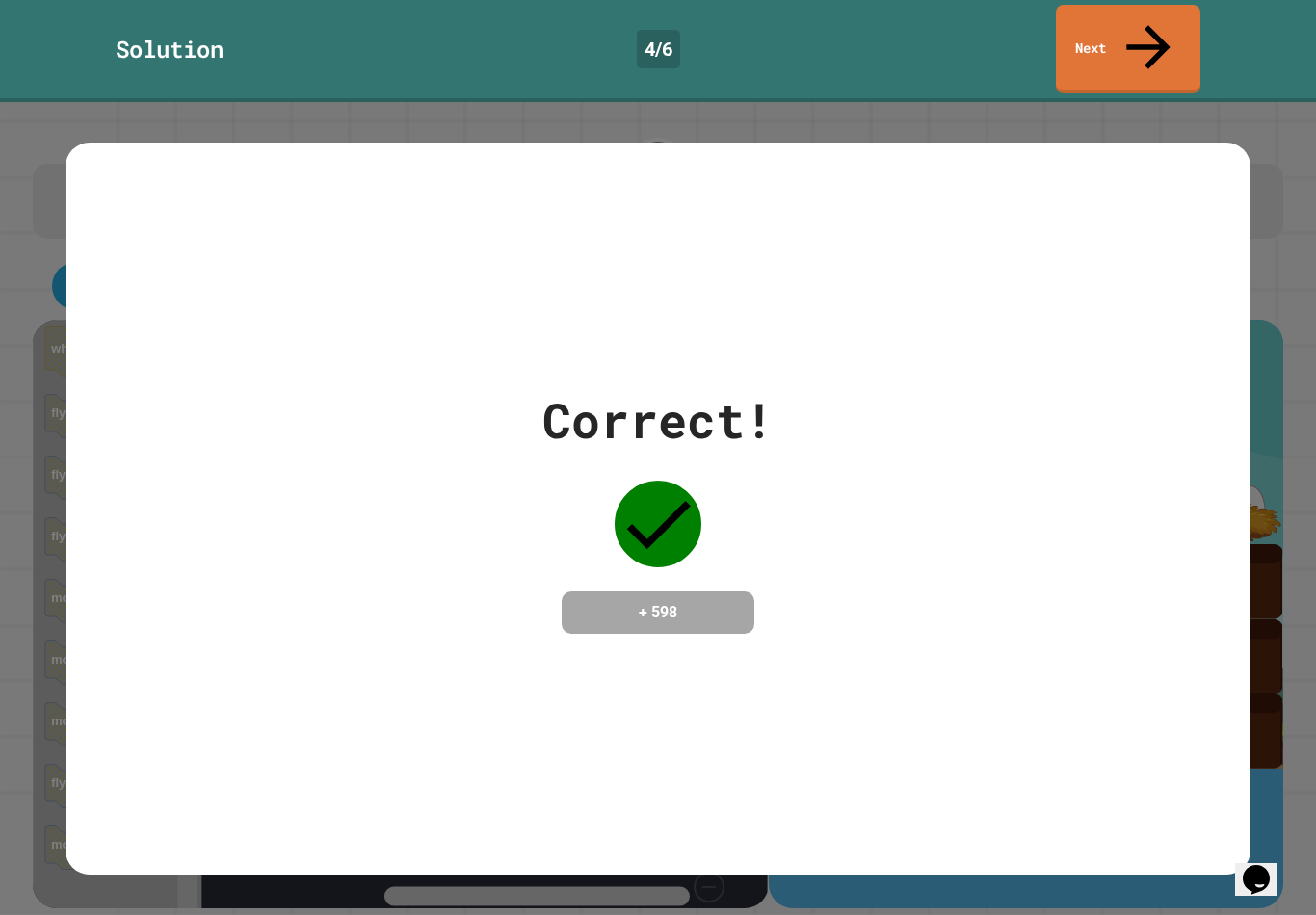
click at [1126, 38] on link "Next" at bounding box center [1127, 49] width 144 height 88
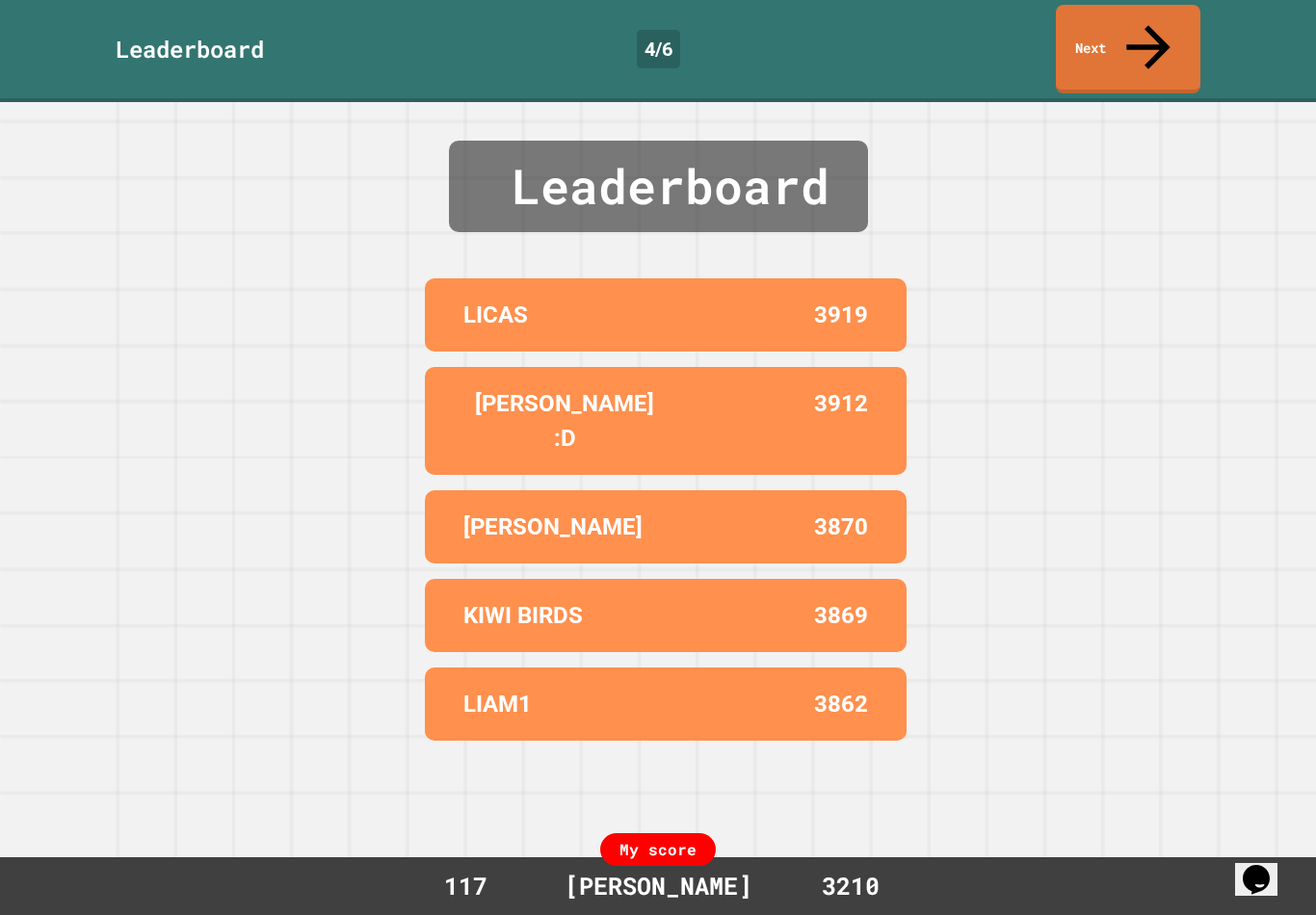
click at [1157, 39] on link "Next" at bounding box center [1127, 49] width 144 height 88
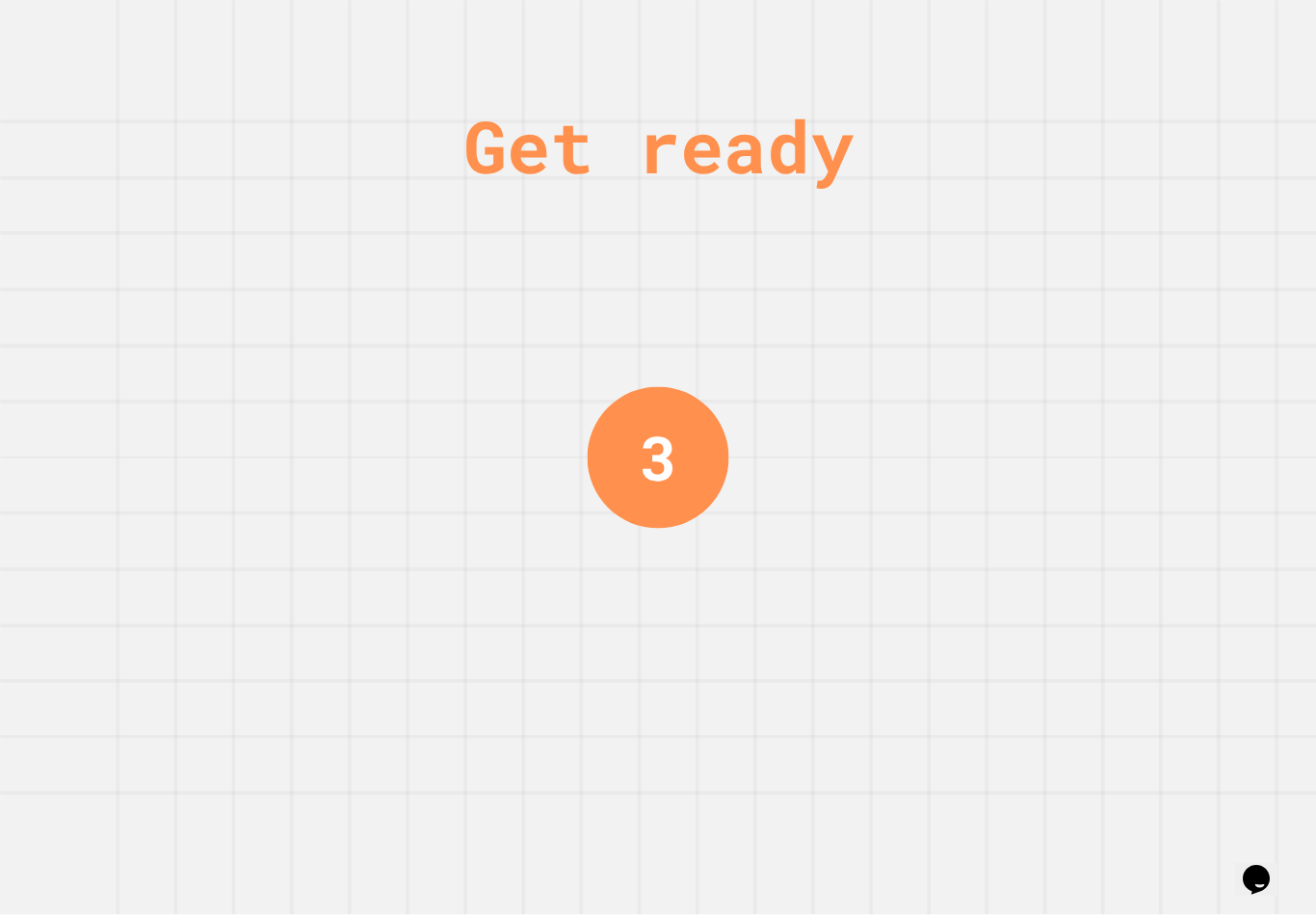
click at [1284, 640] on div "Get ready 3" at bounding box center [658, 457] width 1316 height 915
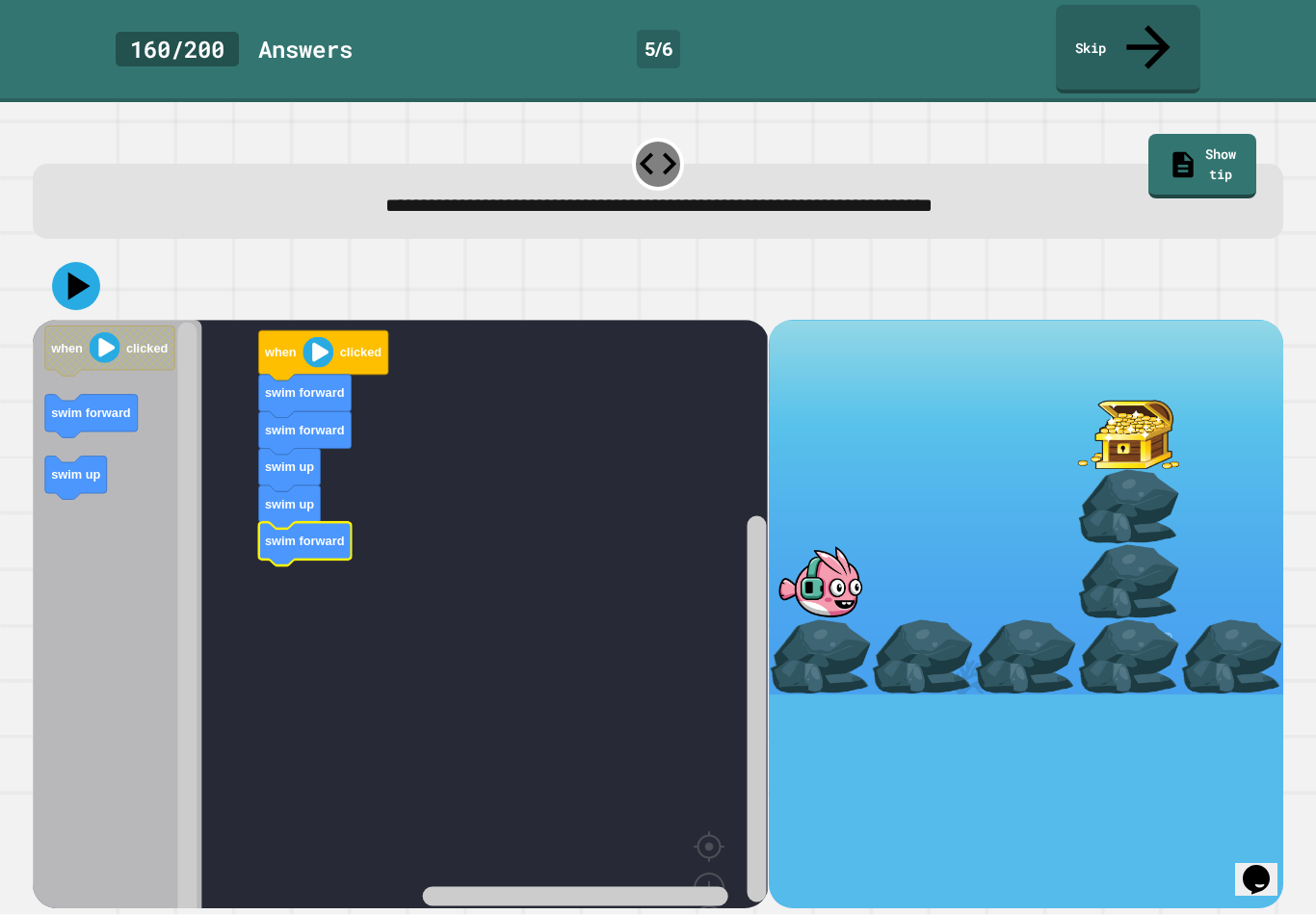
click at [315, 337] on image "Blockly Workspace" at bounding box center [317, 352] width 30 height 30
click at [70, 262] on icon at bounding box center [76, 286] width 48 height 48
click at [310, 374] on icon "Blockly Workspace" at bounding box center [306, 396] width 92 height 43
click at [336, 330] on icon "Blockly Workspace" at bounding box center [323, 355] width 129 height 50
click at [310, 337] on image "Blockly Workspace" at bounding box center [317, 352] width 30 height 30
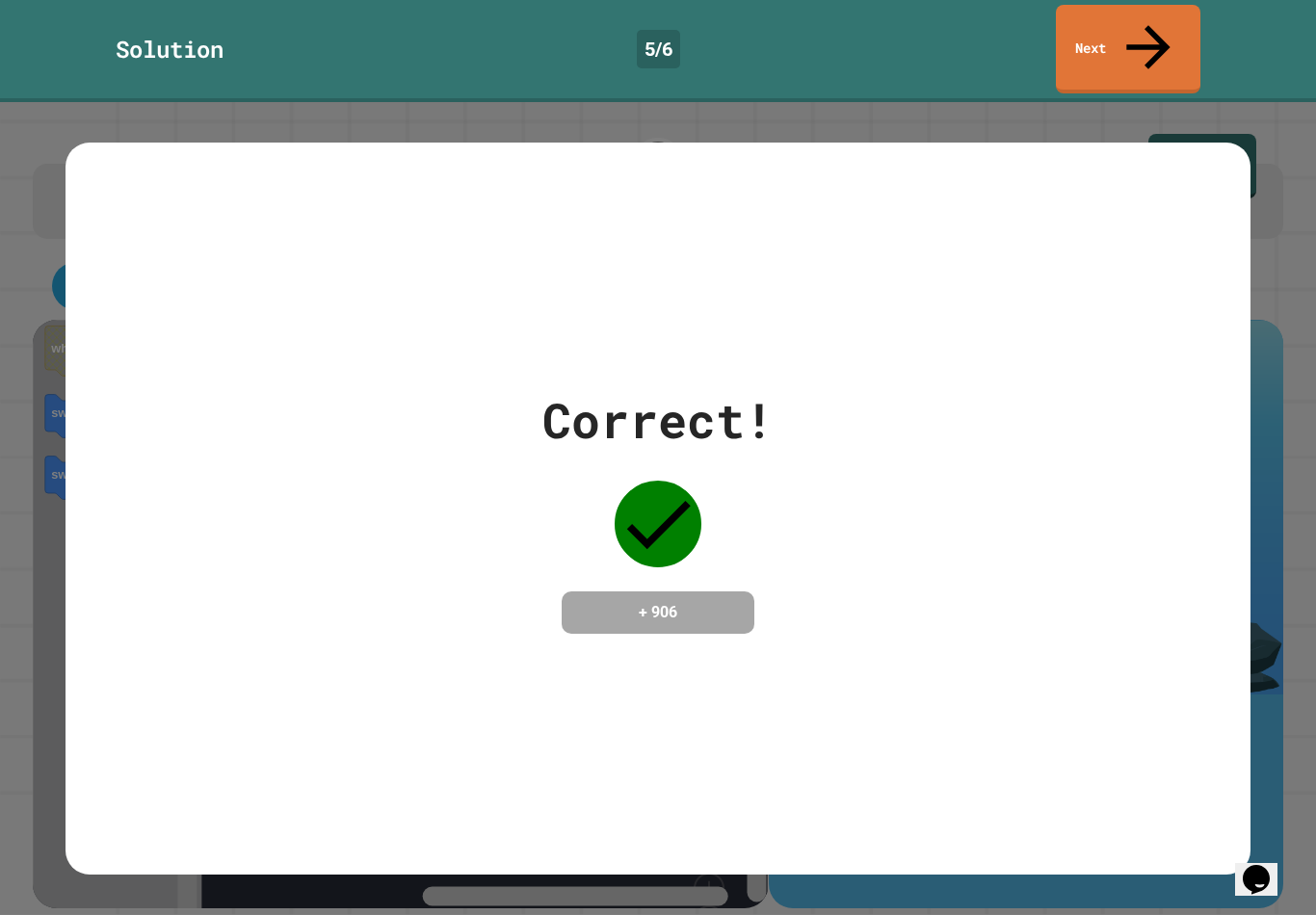
click at [1164, 26] on link "Next" at bounding box center [1127, 49] width 144 height 88
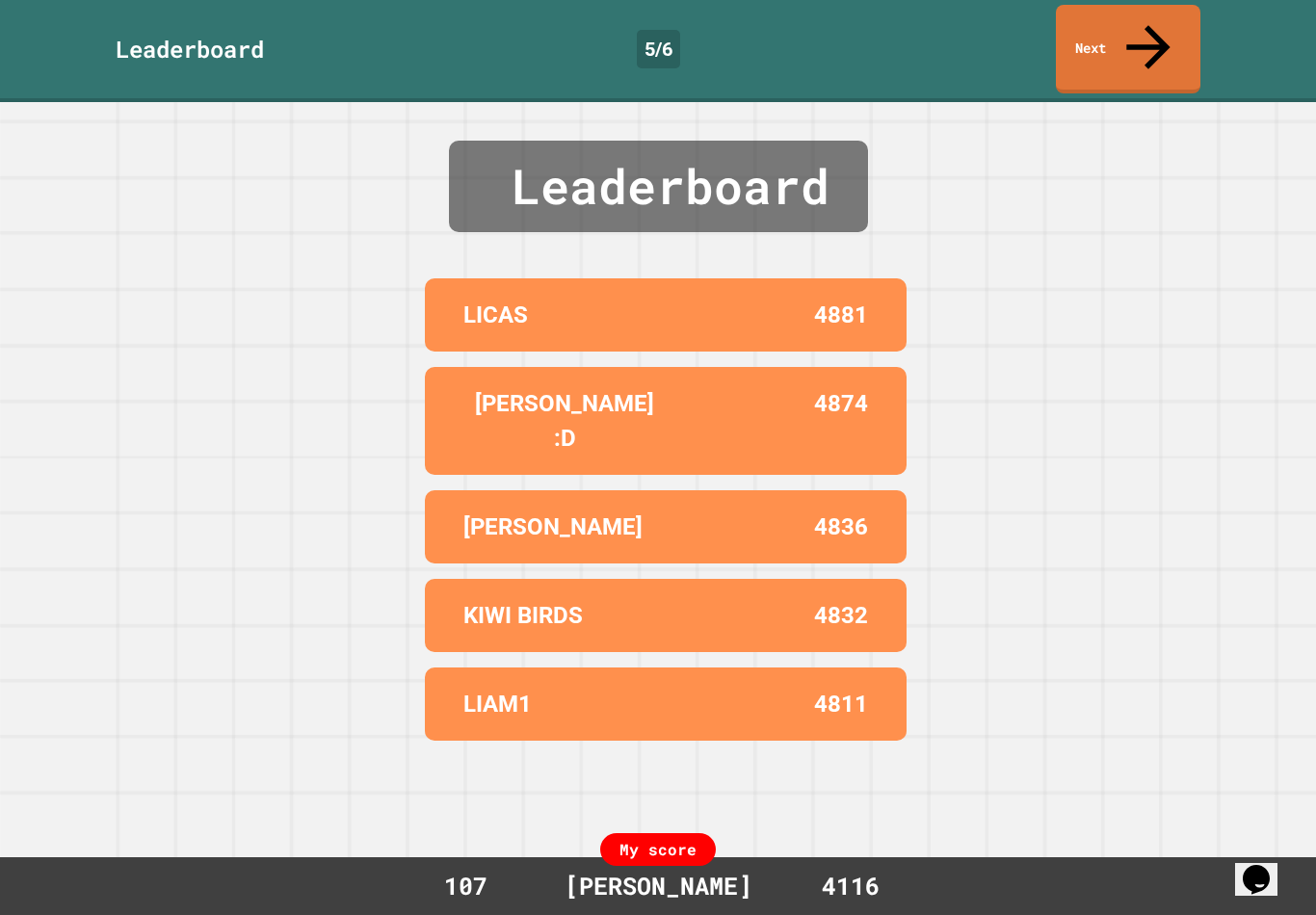
click at [1151, 25] on icon at bounding box center [1148, 46] width 43 height 43
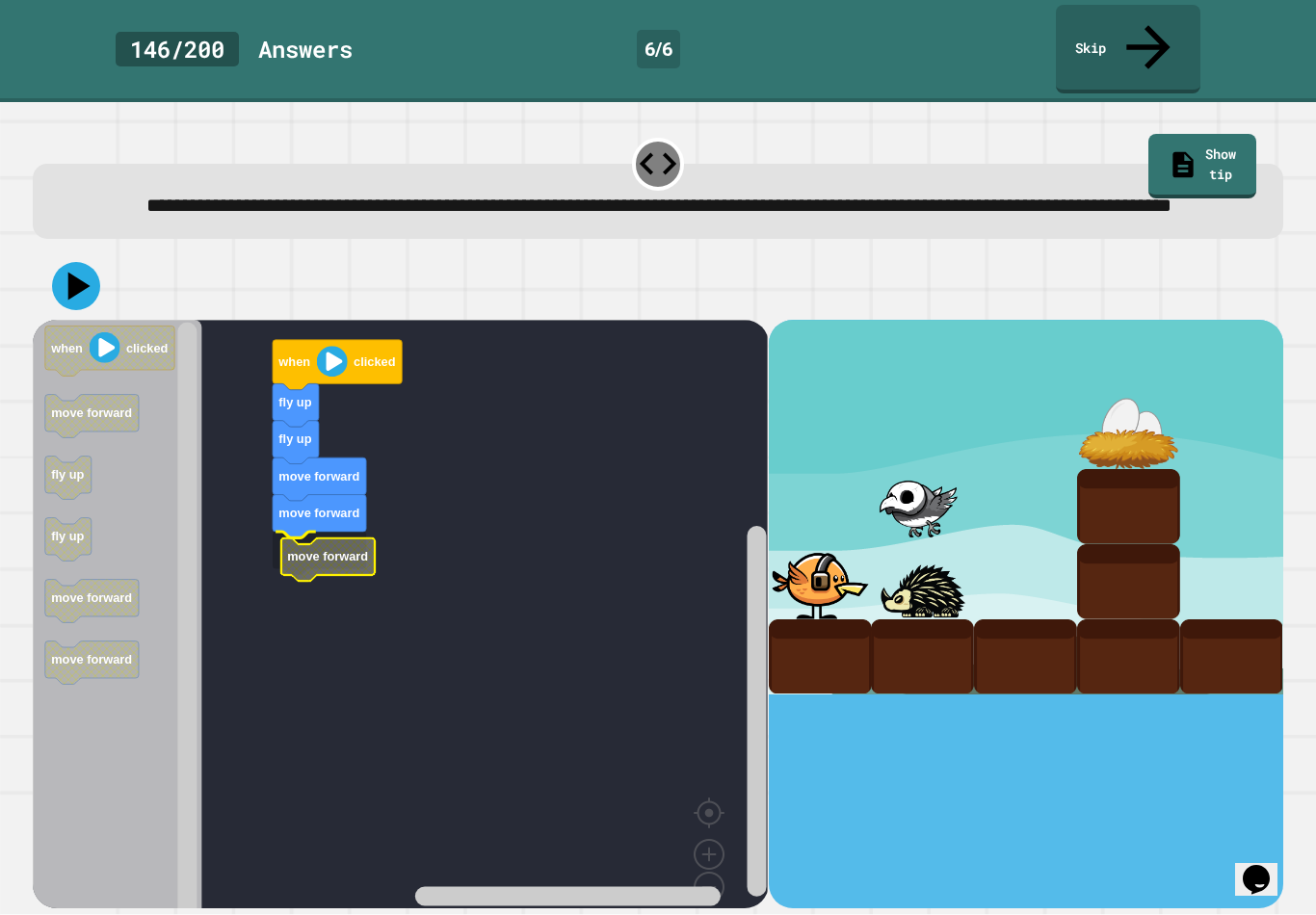
click at [365, 561] on rect "Blockly Workspace" at bounding box center [400, 632] width 735 height 626
click at [82, 281] on icon at bounding box center [80, 285] width 23 height 28
click at [334, 362] on image "Blockly Workspace" at bounding box center [331, 361] width 30 height 30
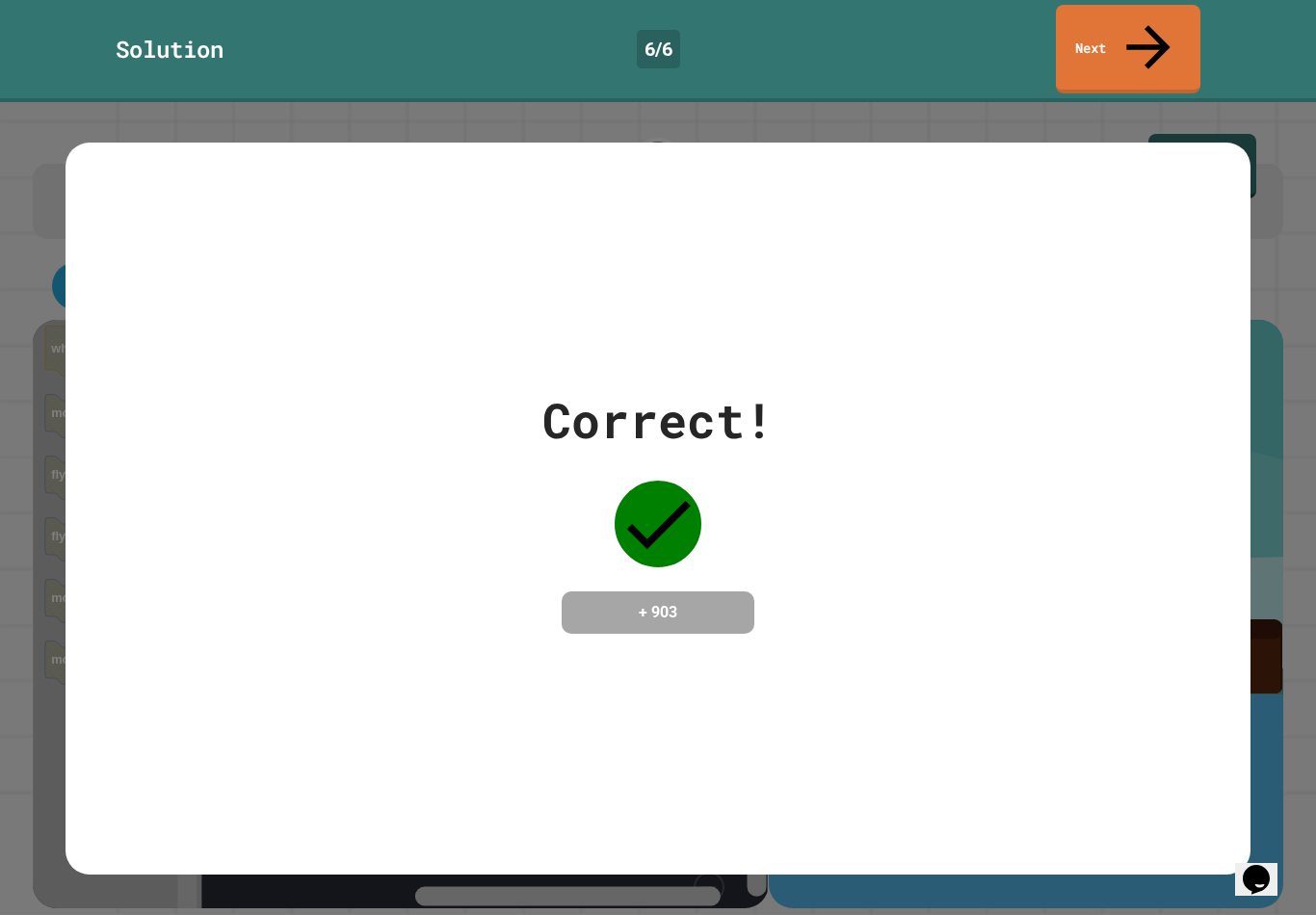
click at [1116, 22] on link "Next" at bounding box center [1127, 49] width 144 height 88
